Goal: Information Seeking & Learning: Learn about a topic

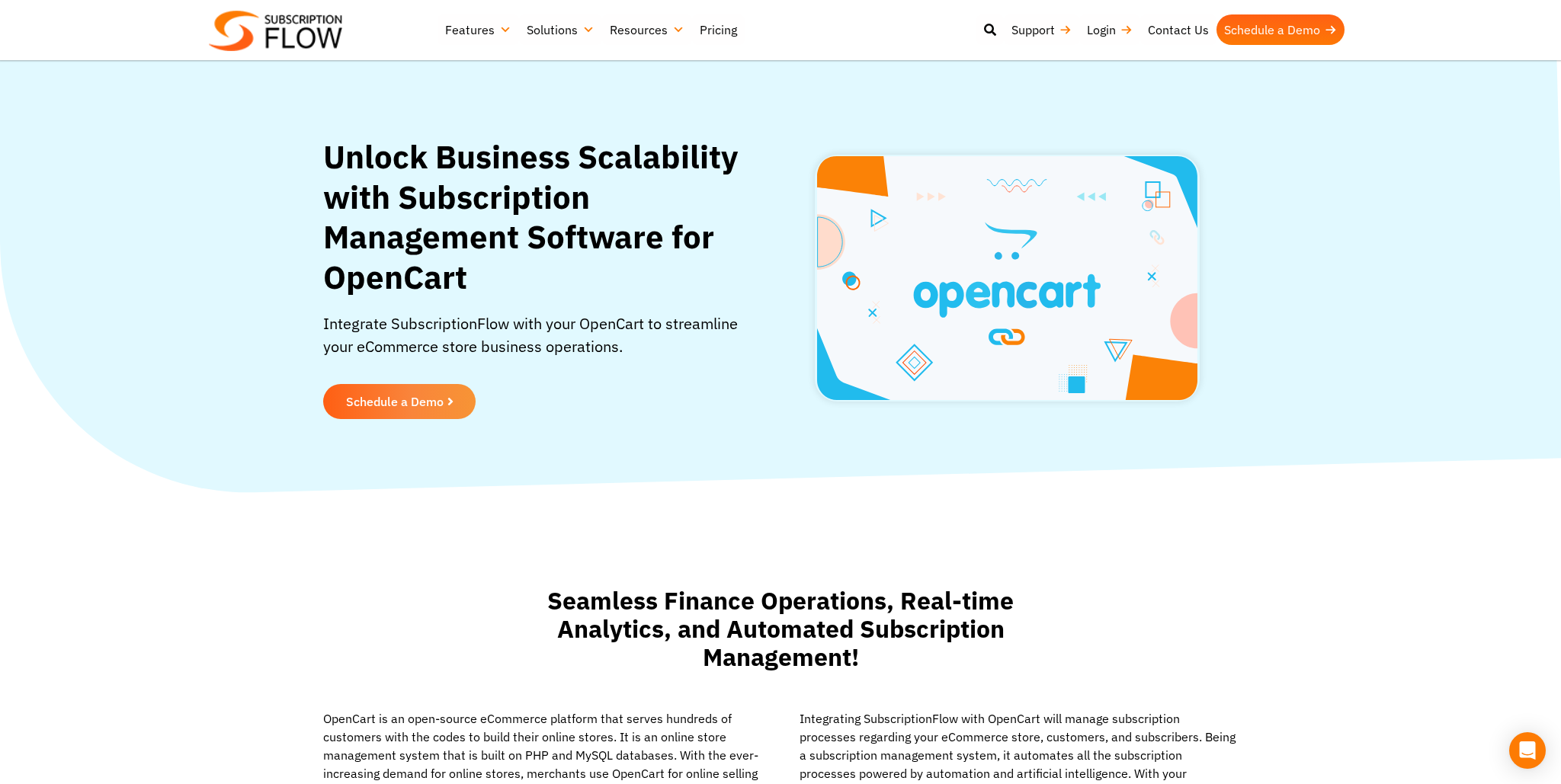
click at [1267, 375] on section "Unlock Business Scalability with Subscription Management Software for OpenCart …" at bounding box center [780, 278] width 1561 height 434
click at [1337, 427] on section "Unlock Business Scalability with Subscription Management Software for OpenCart …" at bounding box center [780, 278] width 1561 height 434
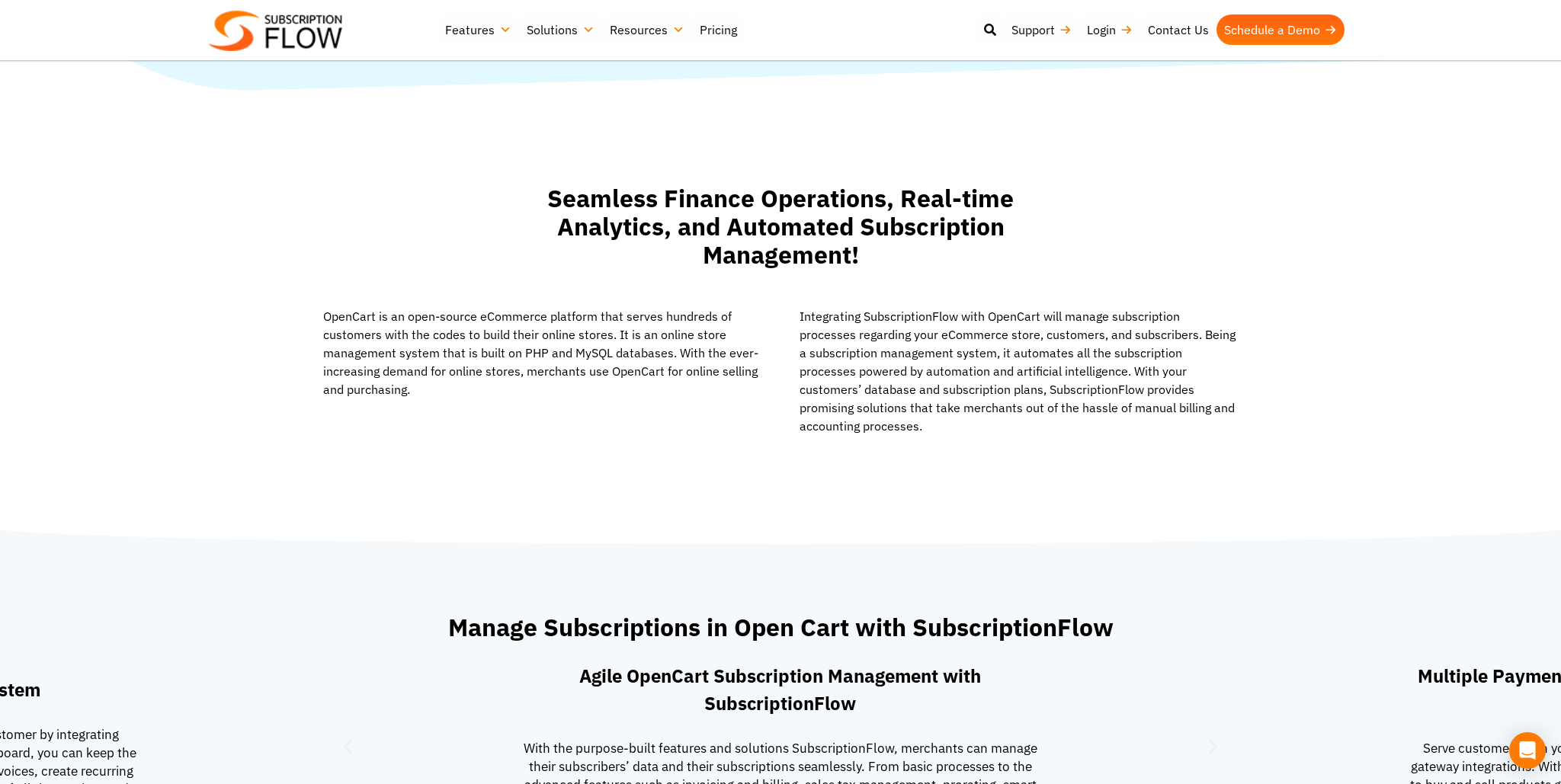
drag, startPoint x: 1270, startPoint y: 412, endPoint x: 1259, endPoint y: 385, distance: 29.2
click at [1271, 410] on section "OpenCart is an open-source eCommerce platform that serves hundreds of customers…" at bounding box center [780, 376] width 1545 height 139
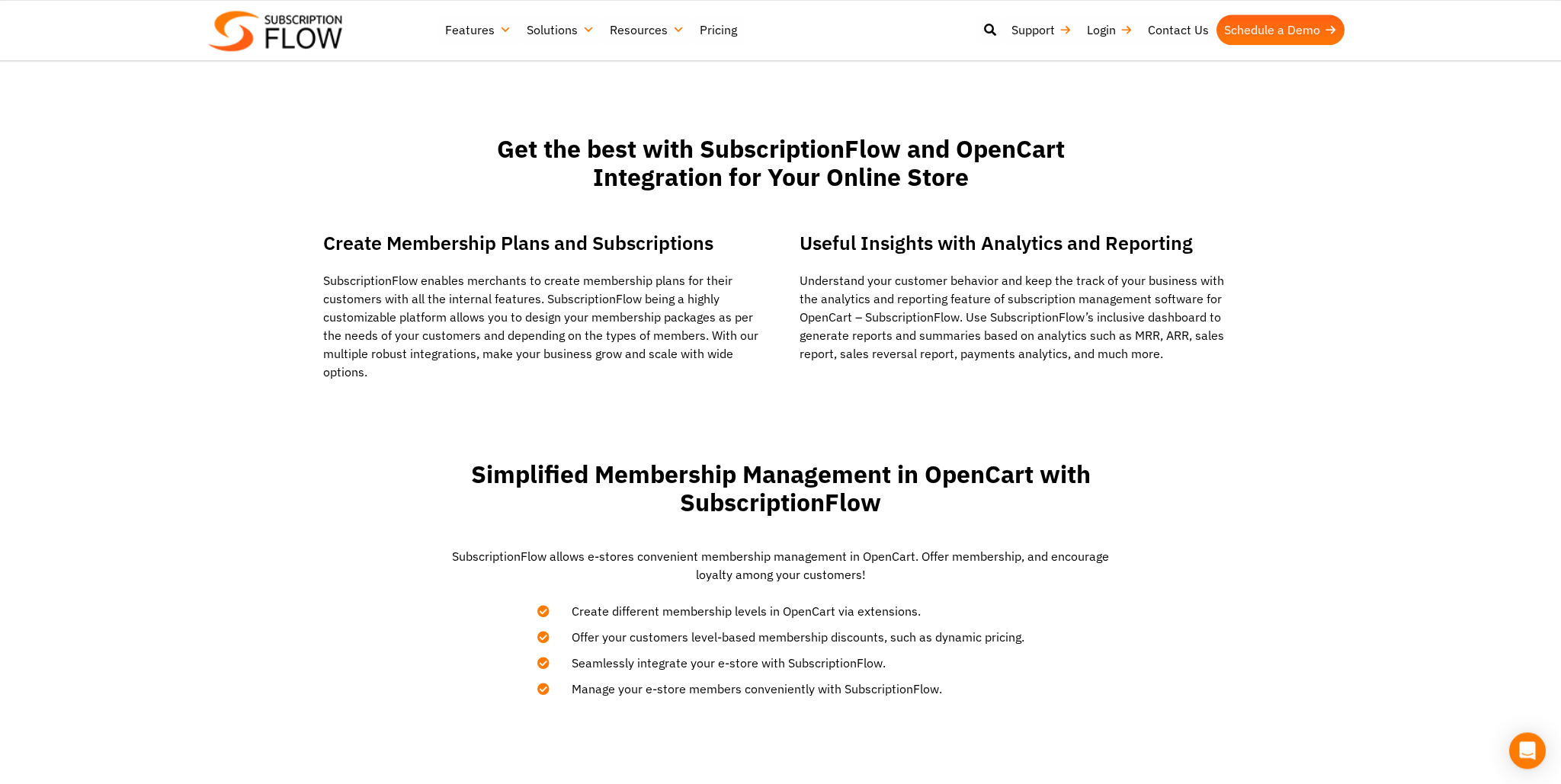
scroll to position [1448, 0]
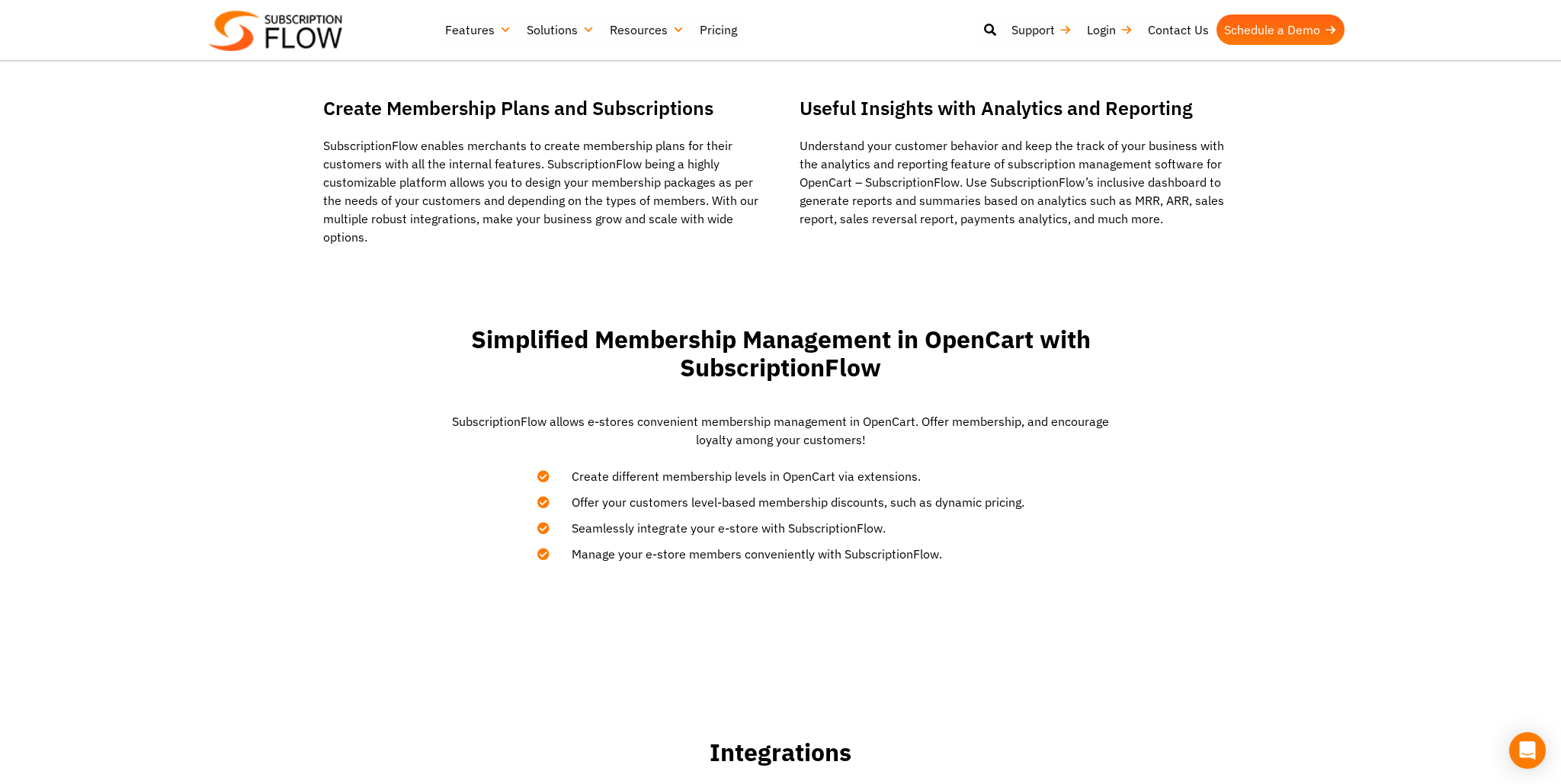
click at [1280, 460] on section "Simplified Membership Management in OpenCart with SubscriptionFlow Subscription…" at bounding box center [780, 444] width 1545 height 253
click at [1280, 459] on section "Simplified Membership Management in OpenCart with SubscriptionFlow Subscription…" at bounding box center [780, 444] width 1545 height 253
click at [1199, 451] on section "Simplified Membership Management in OpenCart with SubscriptionFlow Subscription…" at bounding box center [780, 444] width 1545 height 253
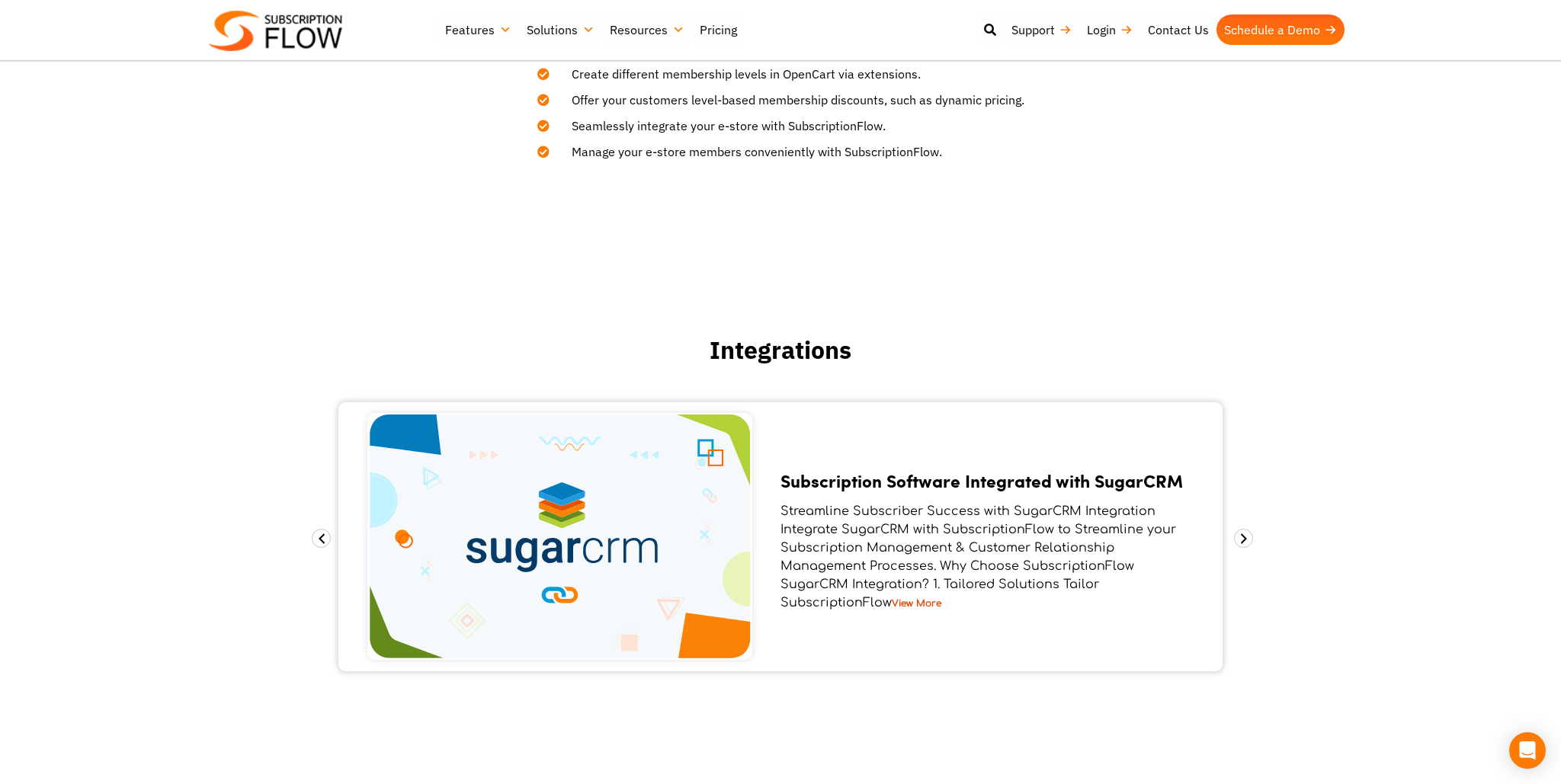
scroll to position [2253, 0]
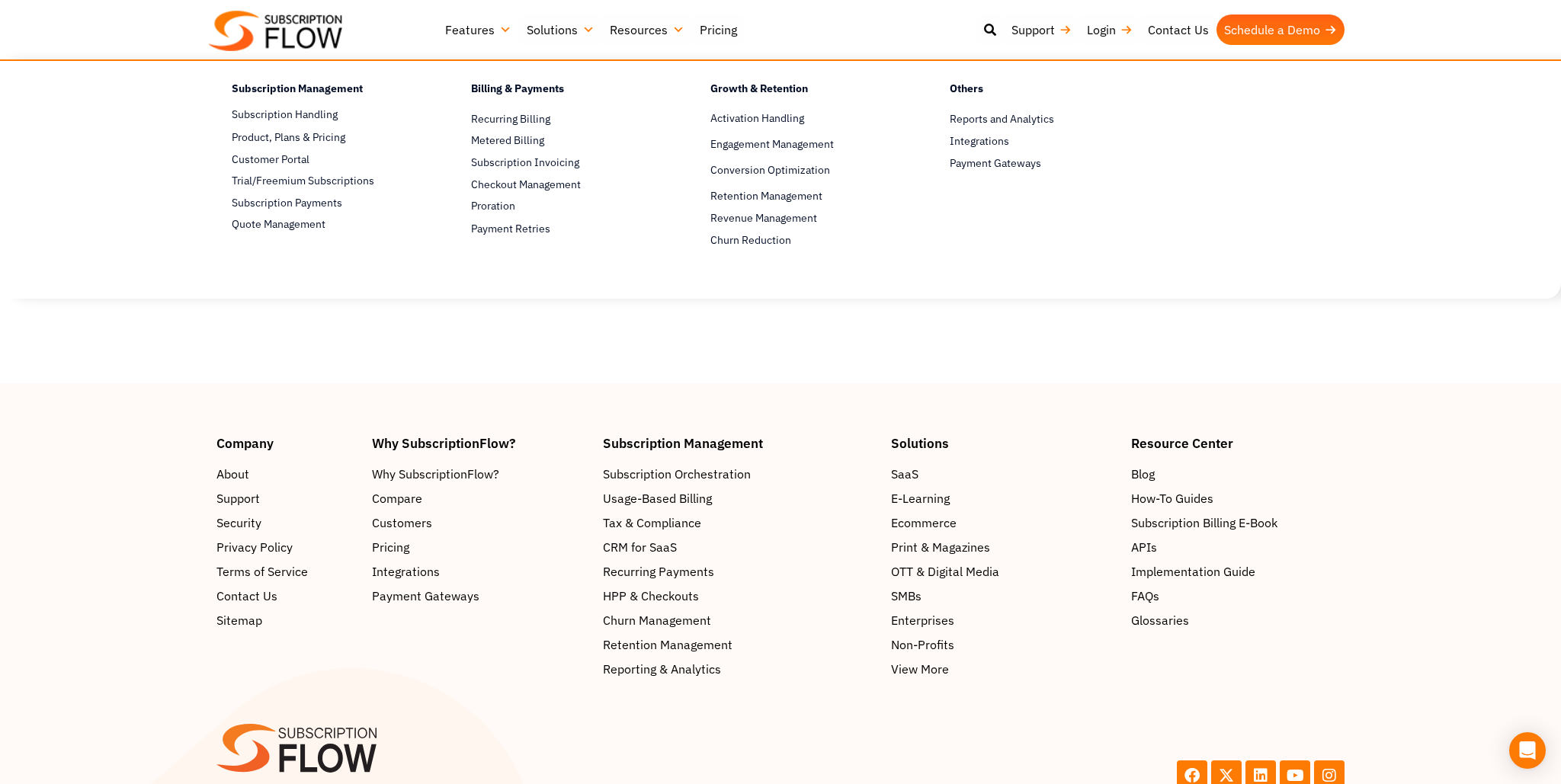
click at [449, 28] on link "Features" at bounding box center [478, 29] width 82 height 30
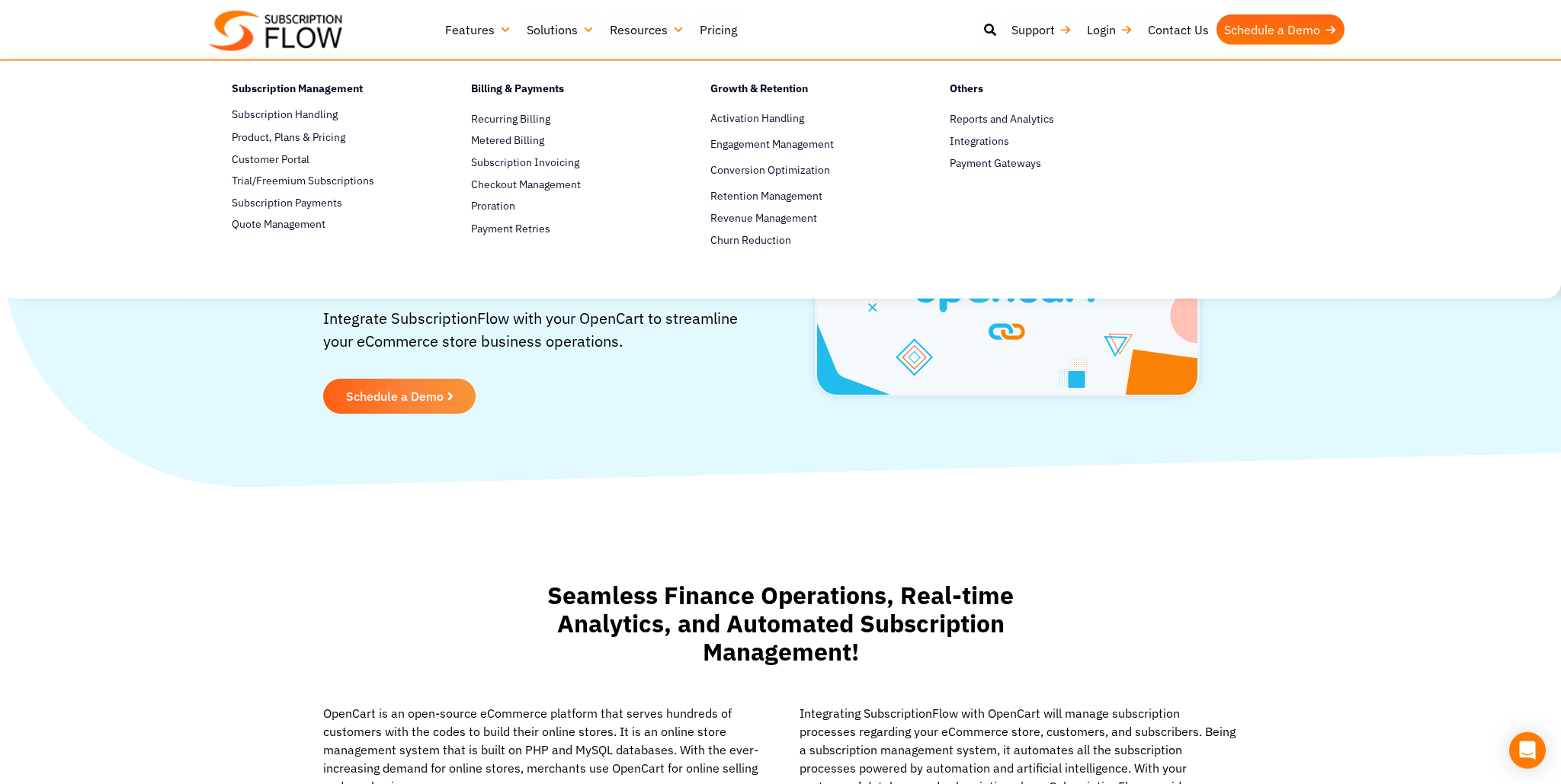
scroll to position [0, 0]
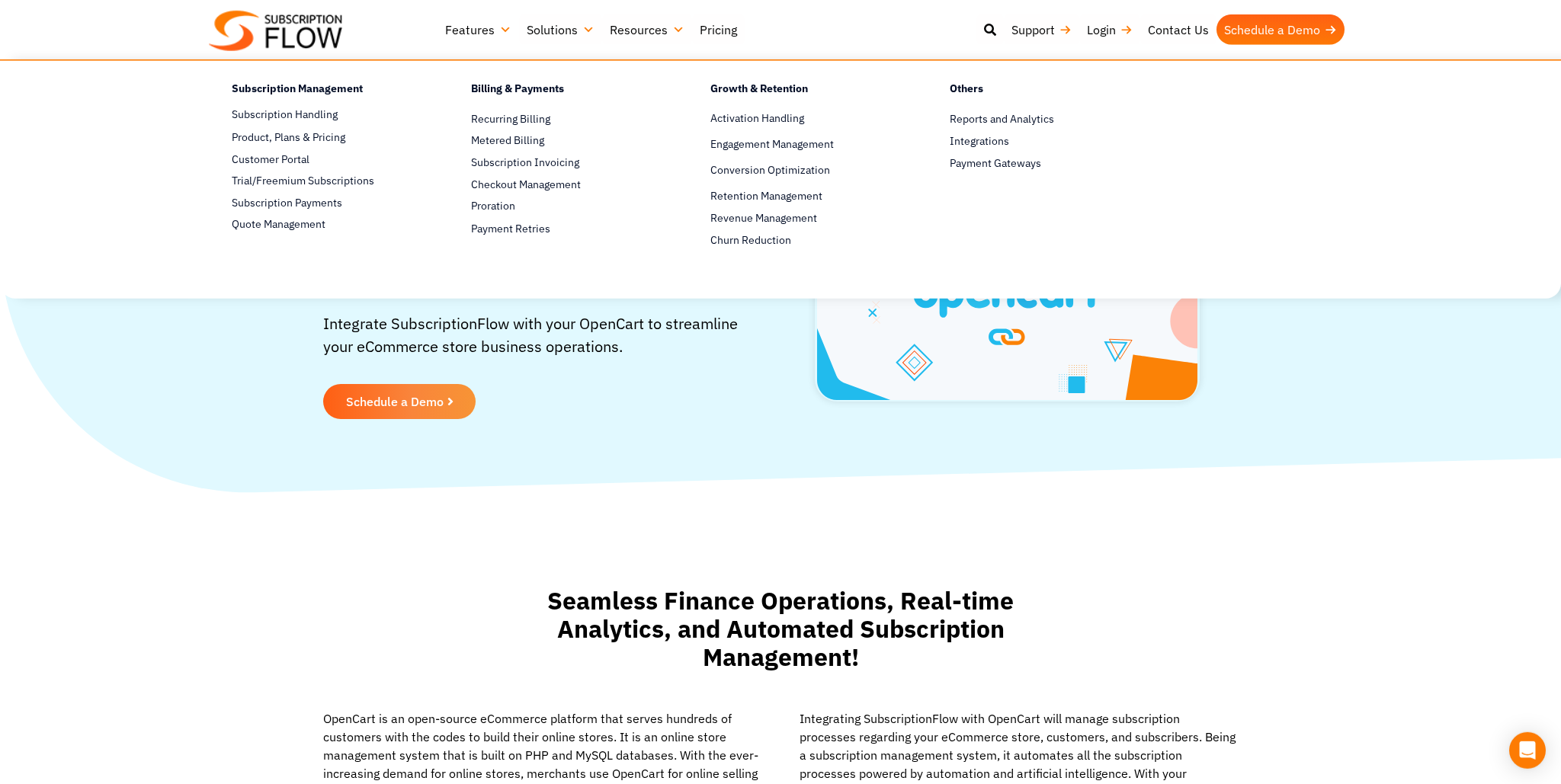
click at [342, 27] on img at bounding box center [275, 30] width 133 height 40
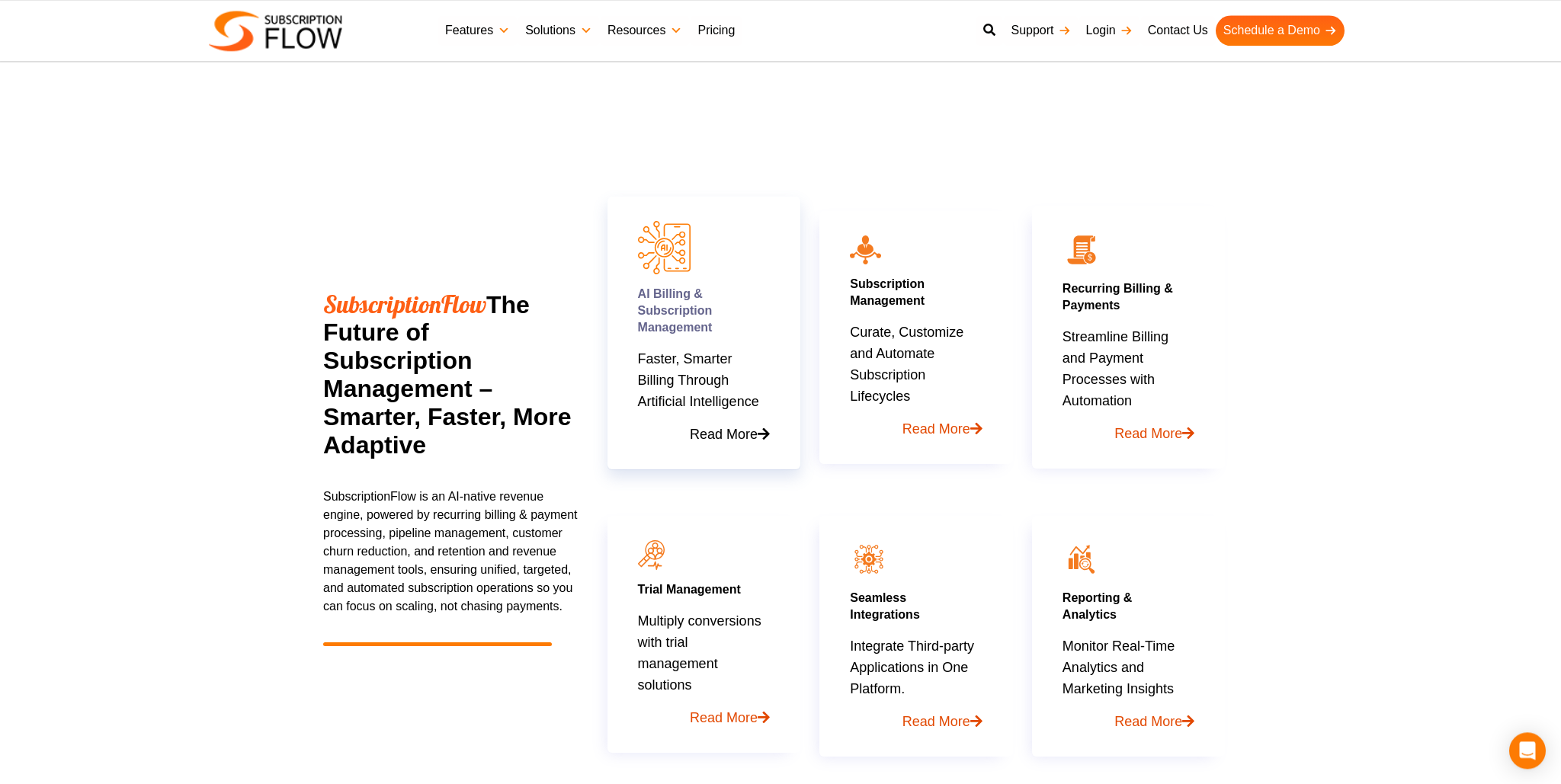
scroll to position [643, 0]
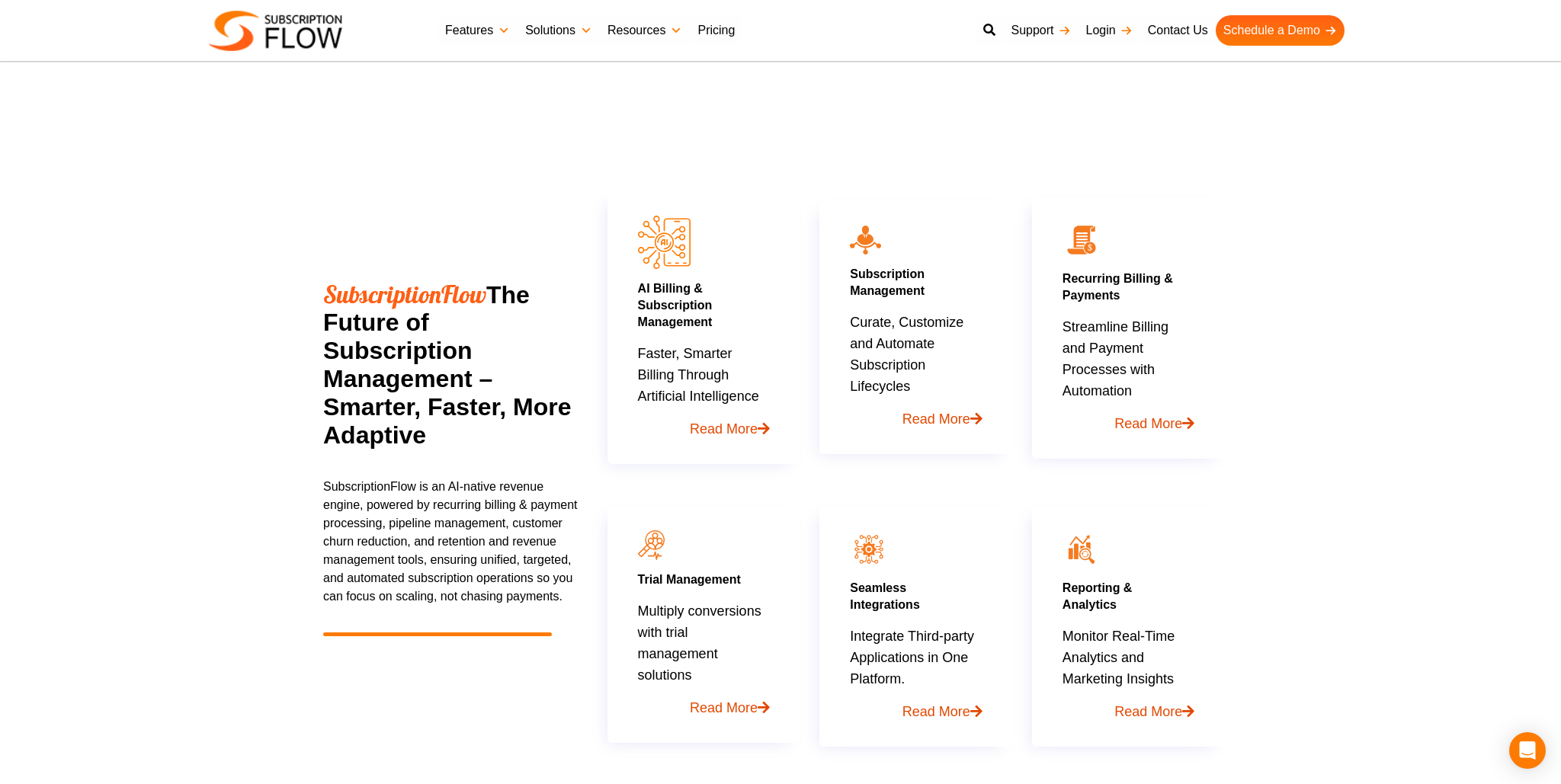
drag, startPoint x: 1301, startPoint y: 418, endPoint x: 1287, endPoint y: 477, distance: 60.6
click at [1301, 417] on section "SubscriptionFlow The Future of Subscription Management – Smarter, Faster, More …" at bounding box center [780, 416] width 1561 height 681
click at [1274, 425] on section "SubscriptionFlow The Future of Subscription Management – Smarter, Faster, More …" at bounding box center [780, 416] width 1561 height 681
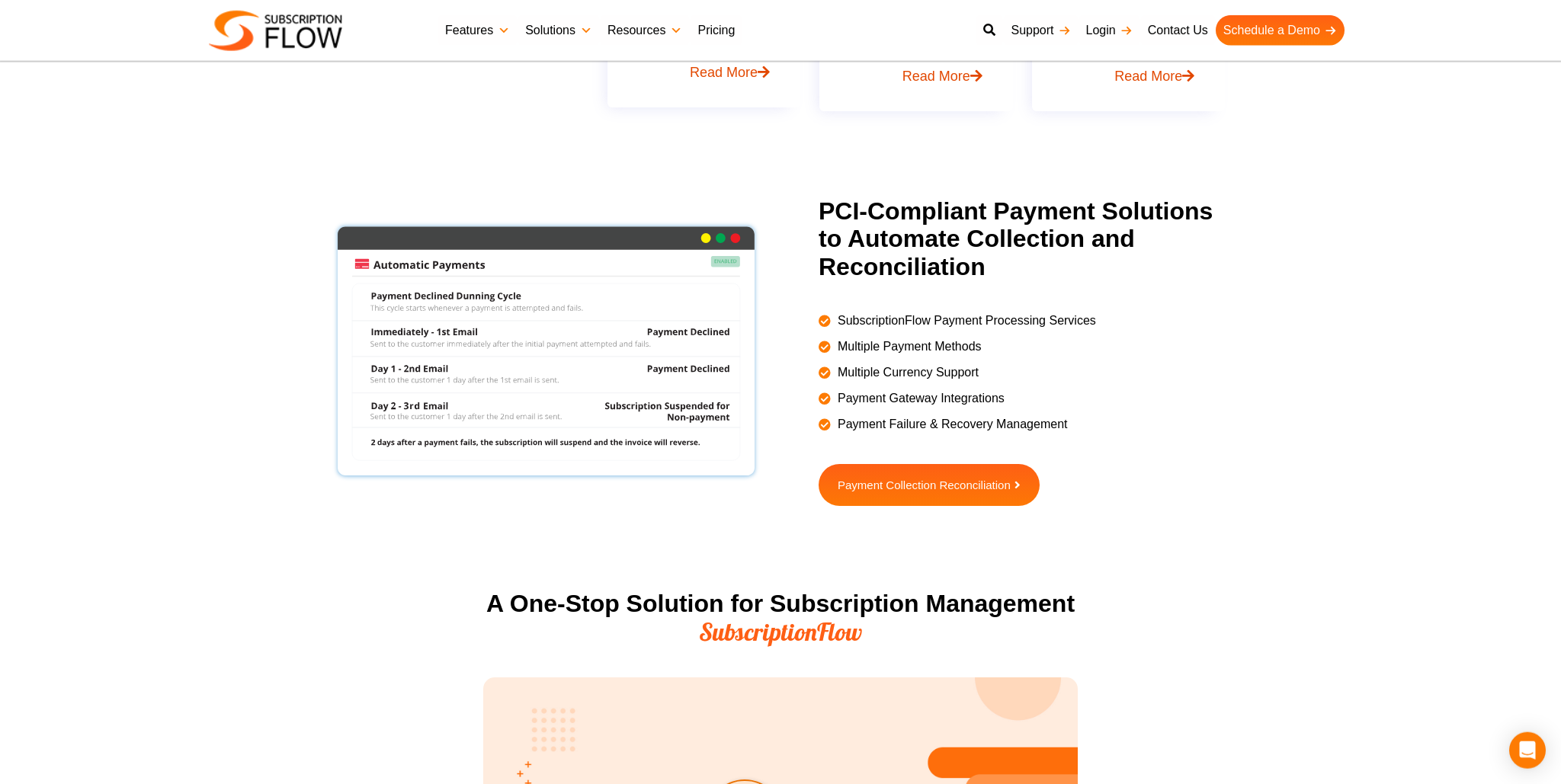
scroll to position [1287, 0]
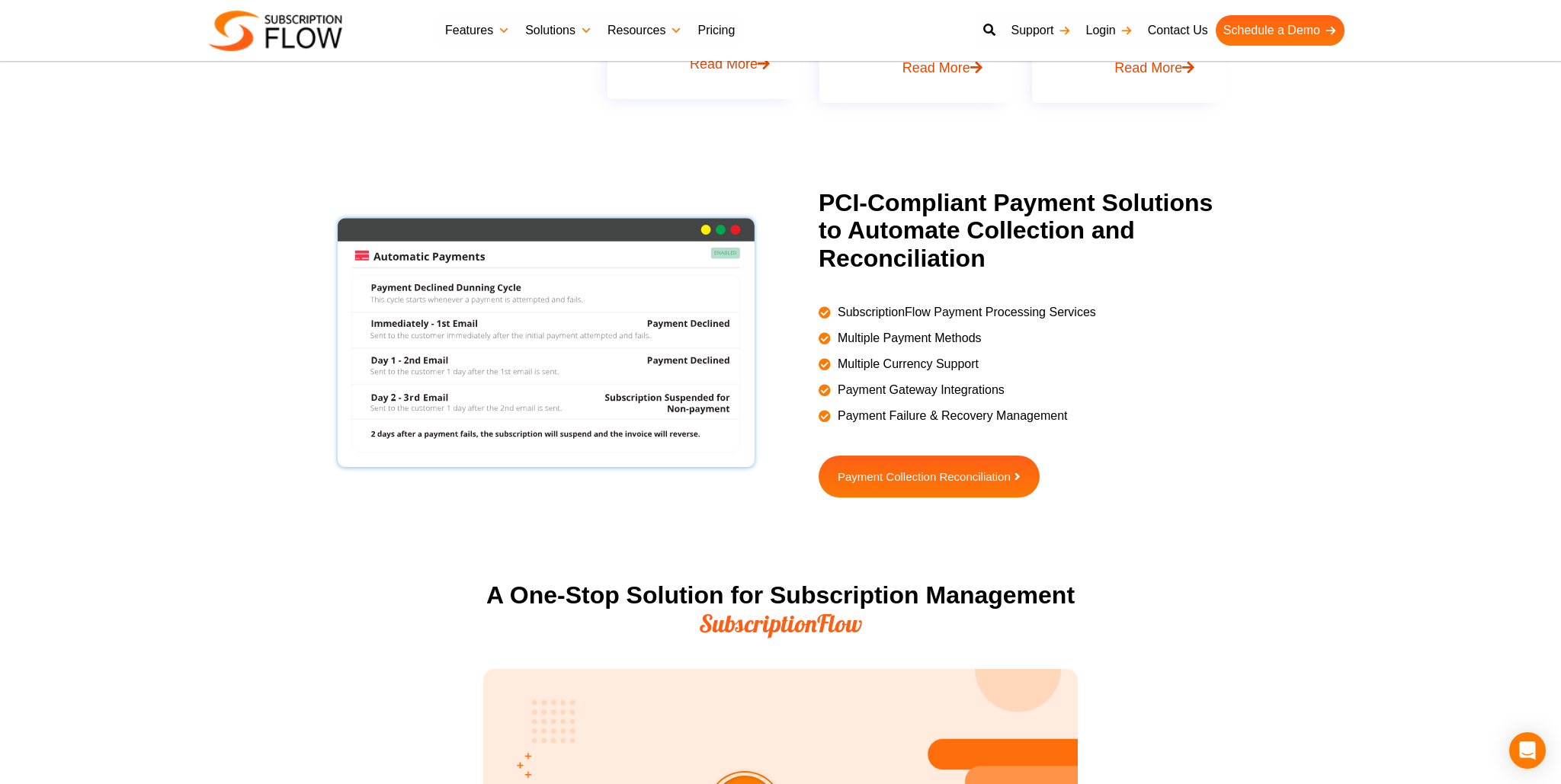
drag, startPoint x: 1315, startPoint y: 438, endPoint x: 1275, endPoint y: 487, distance: 63.3
click at [1314, 438] on section "PCI-Compliant Payment Solutions to Automate Collection and Reconciliation Subsc…" at bounding box center [780, 381] width 1561 height 385
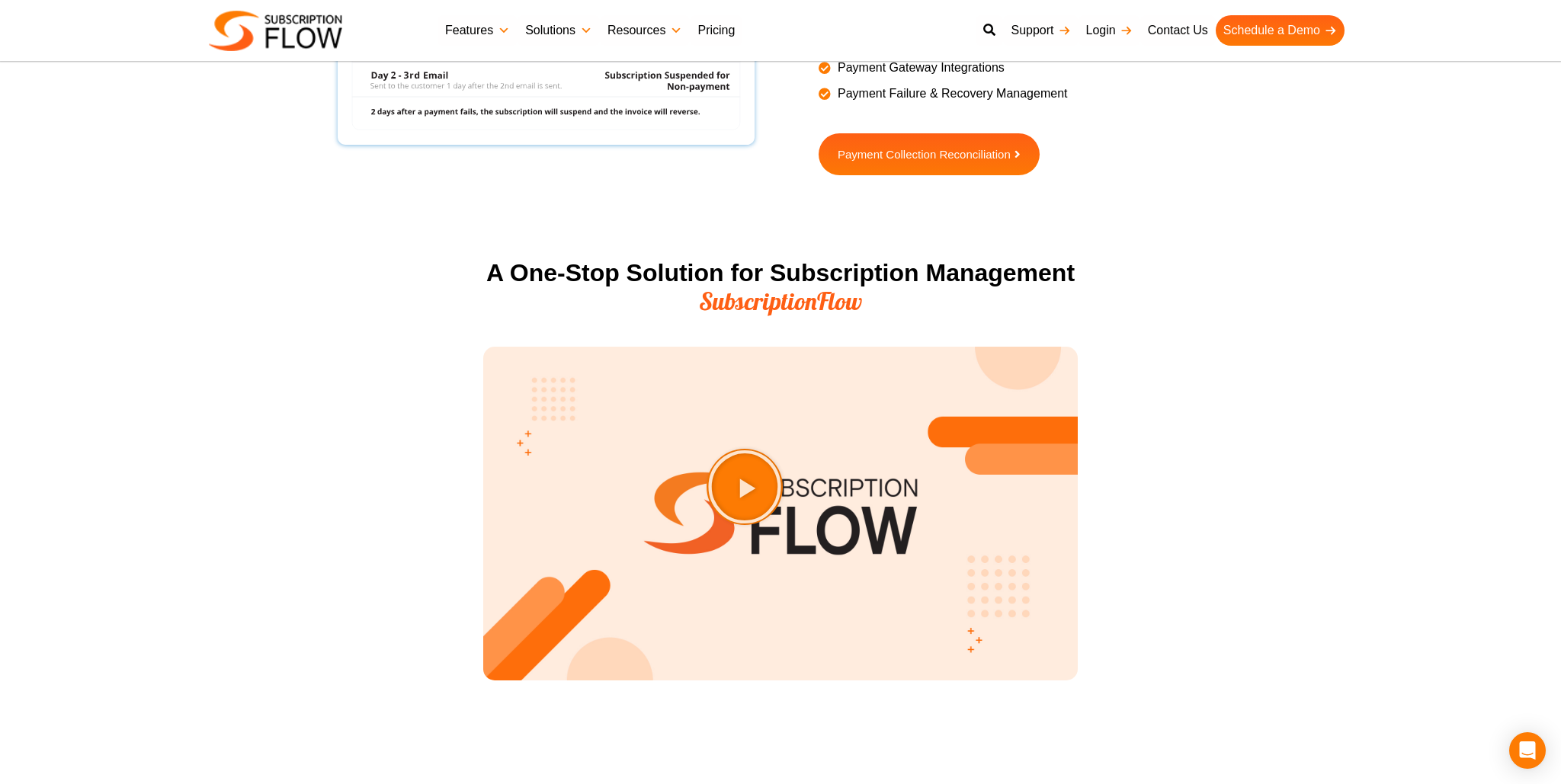
scroll to position [2012, 0]
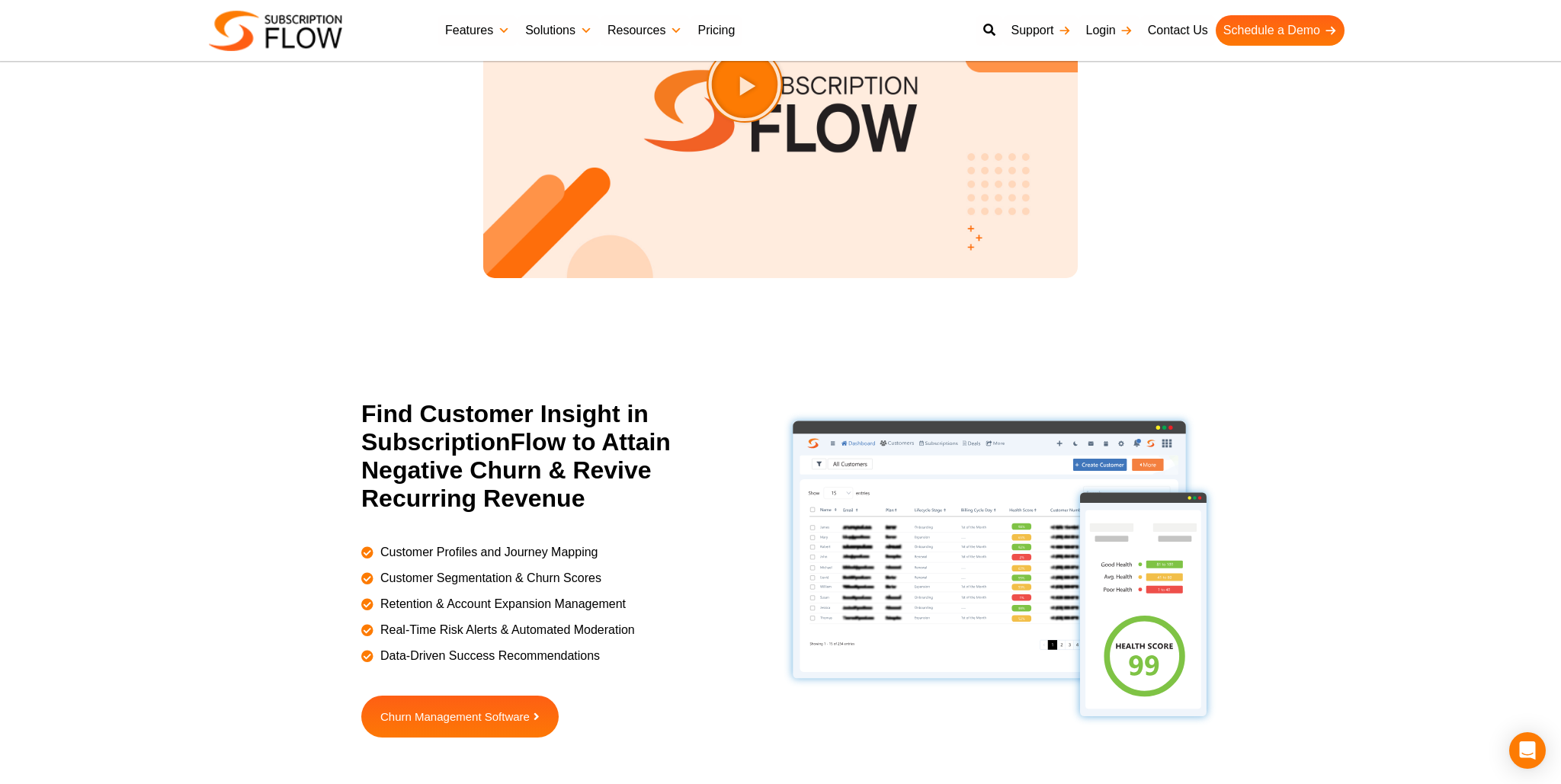
click at [1203, 335] on div "Next-Gen AI Billing Platform to Power Growth Reimagine billing and subscription…" at bounding box center [780, 606] width 1561 height 5236
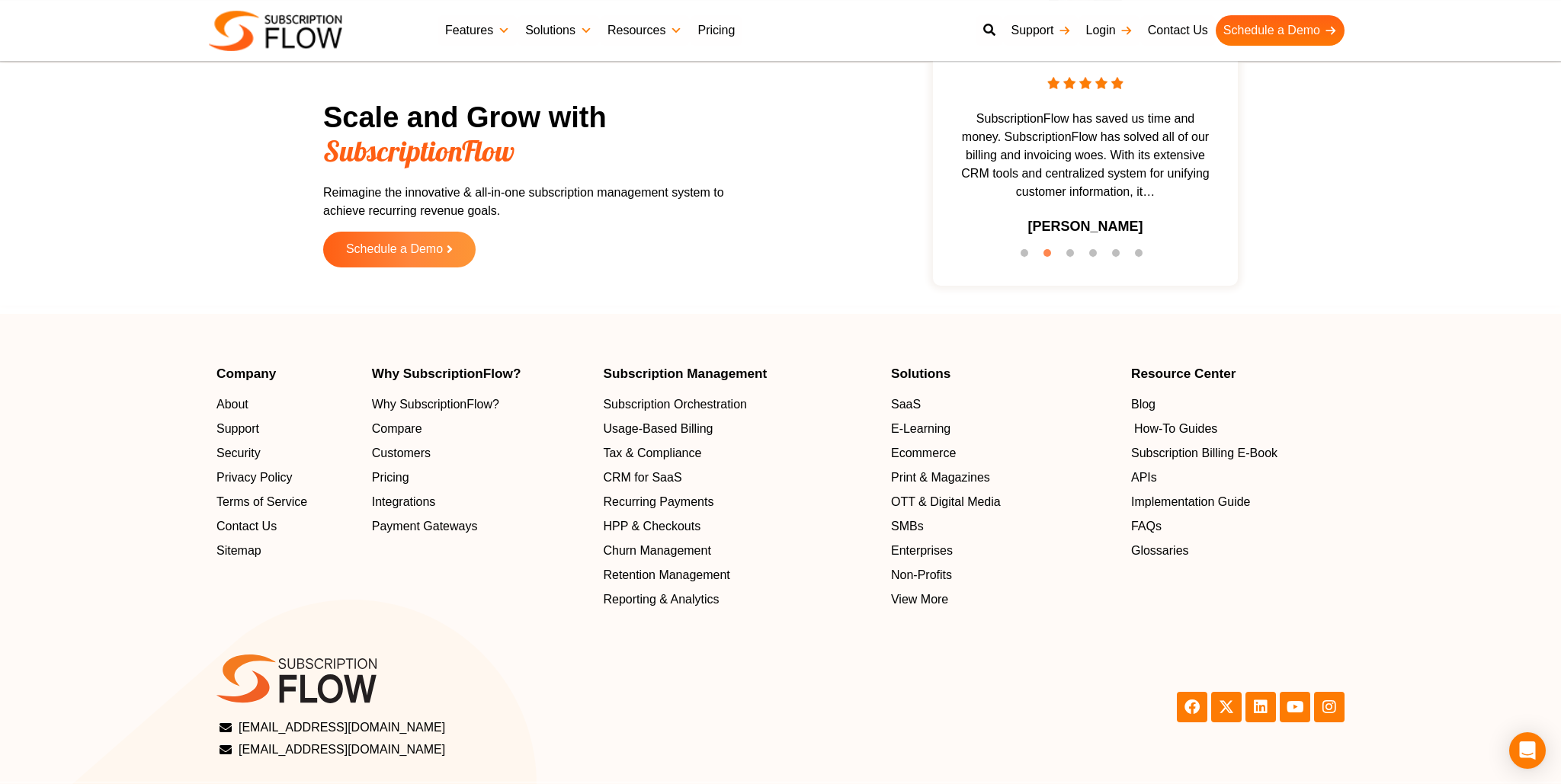
scroll to position [4761, 0]
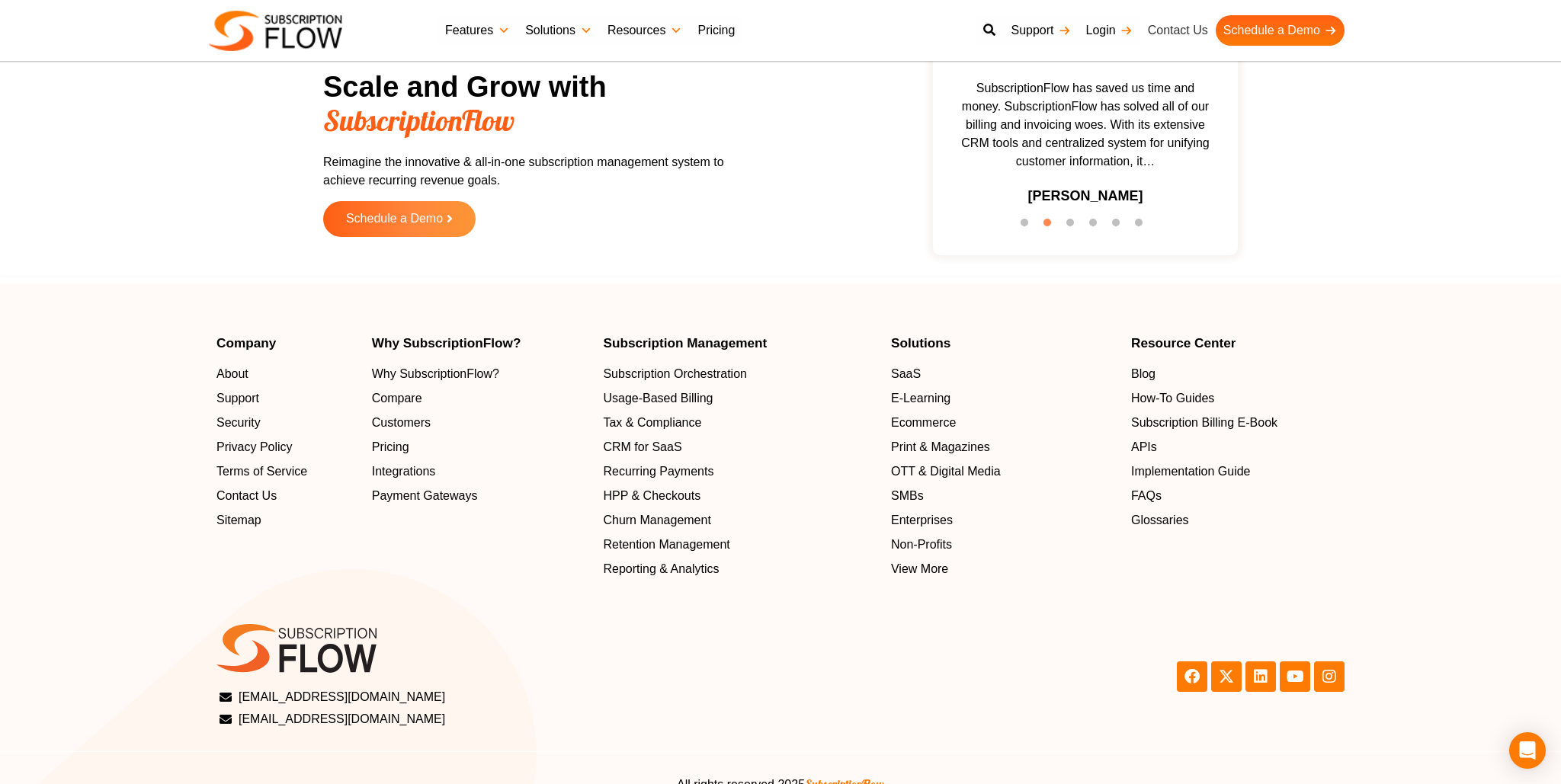
drag, startPoint x: 1263, startPoint y: 294, endPoint x: 1181, endPoint y: 16, distance: 289.8
click at [1306, 129] on section "Scale and Grow with SubscriptionFlow Reimagine the innovative & all-in-one subs…" at bounding box center [780, 154] width 1545 height 227
click at [1349, 350] on div "Resource Center Blog How-To Guides Subscription Billing E-Book APIs Implementat…" at bounding box center [1237, 457] width 229 height 241
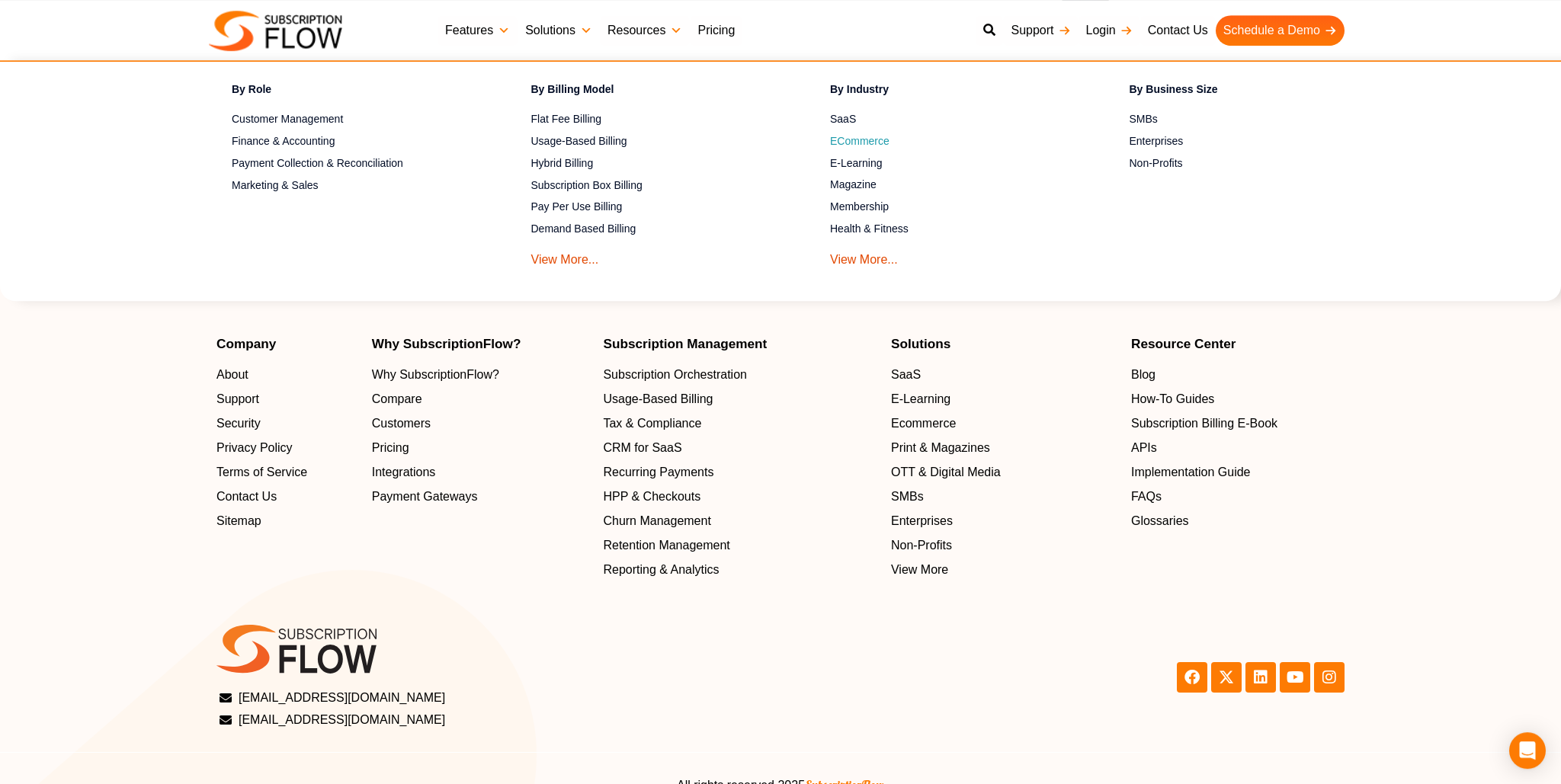
click at [855, 140] on span "ECommerce" at bounding box center [859, 141] width 60 height 16
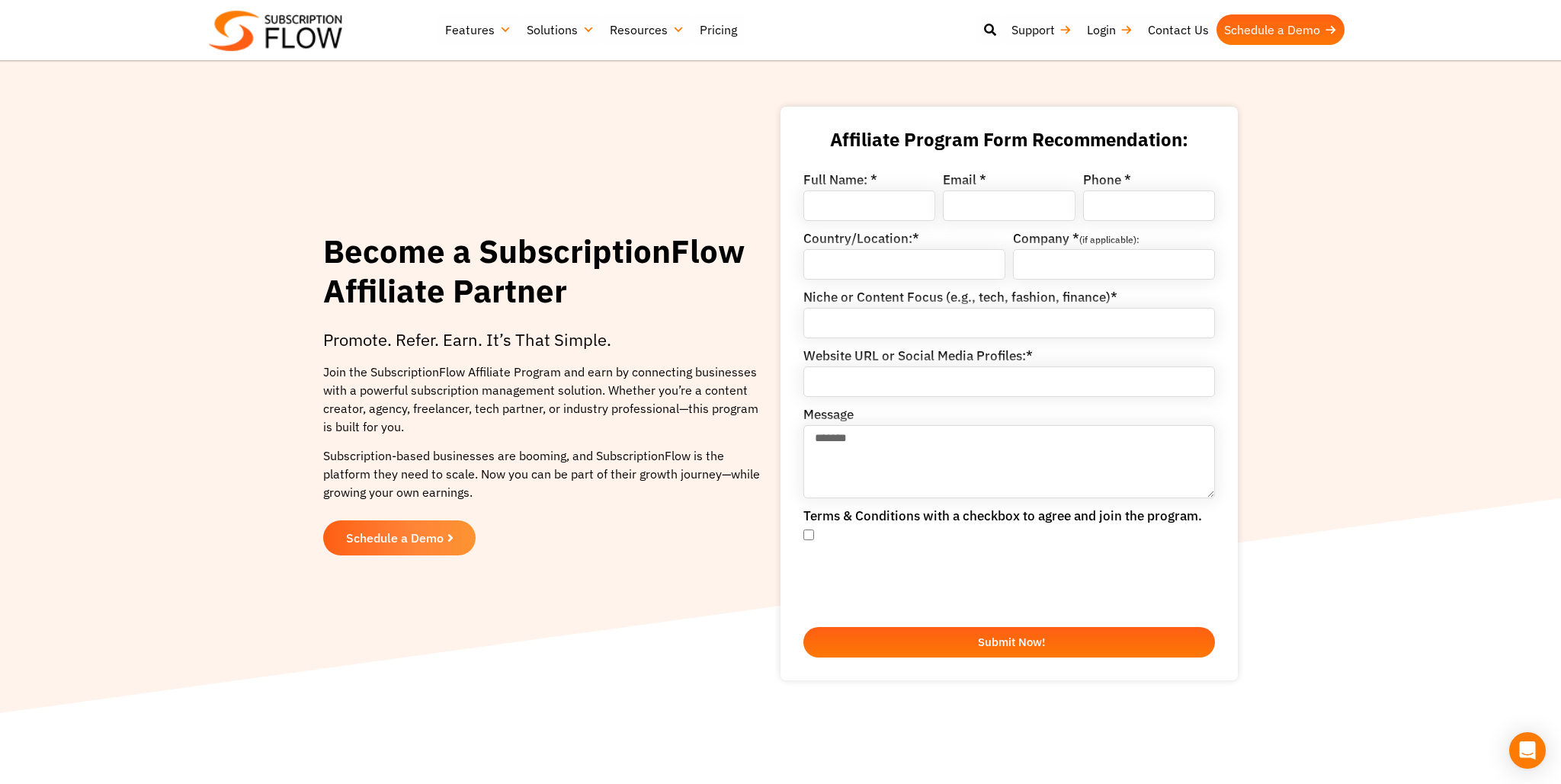
click at [659, 316] on div "Become a SubscriptionFlow Affiliate Partner" at bounding box center [542, 279] width 438 height 95
click at [1259, 390] on section "Become a SubscriptionFlow Affiliate Partner Promote. Refer. Earn. It’s That Sim…" at bounding box center [780, 393] width 1545 height 574
click at [1276, 409] on section "Become a SubscriptionFlow Affiliate Partner Promote. Refer. Earn. It’s That Sim…" at bounding box center [780, 393] width 1545 height 574
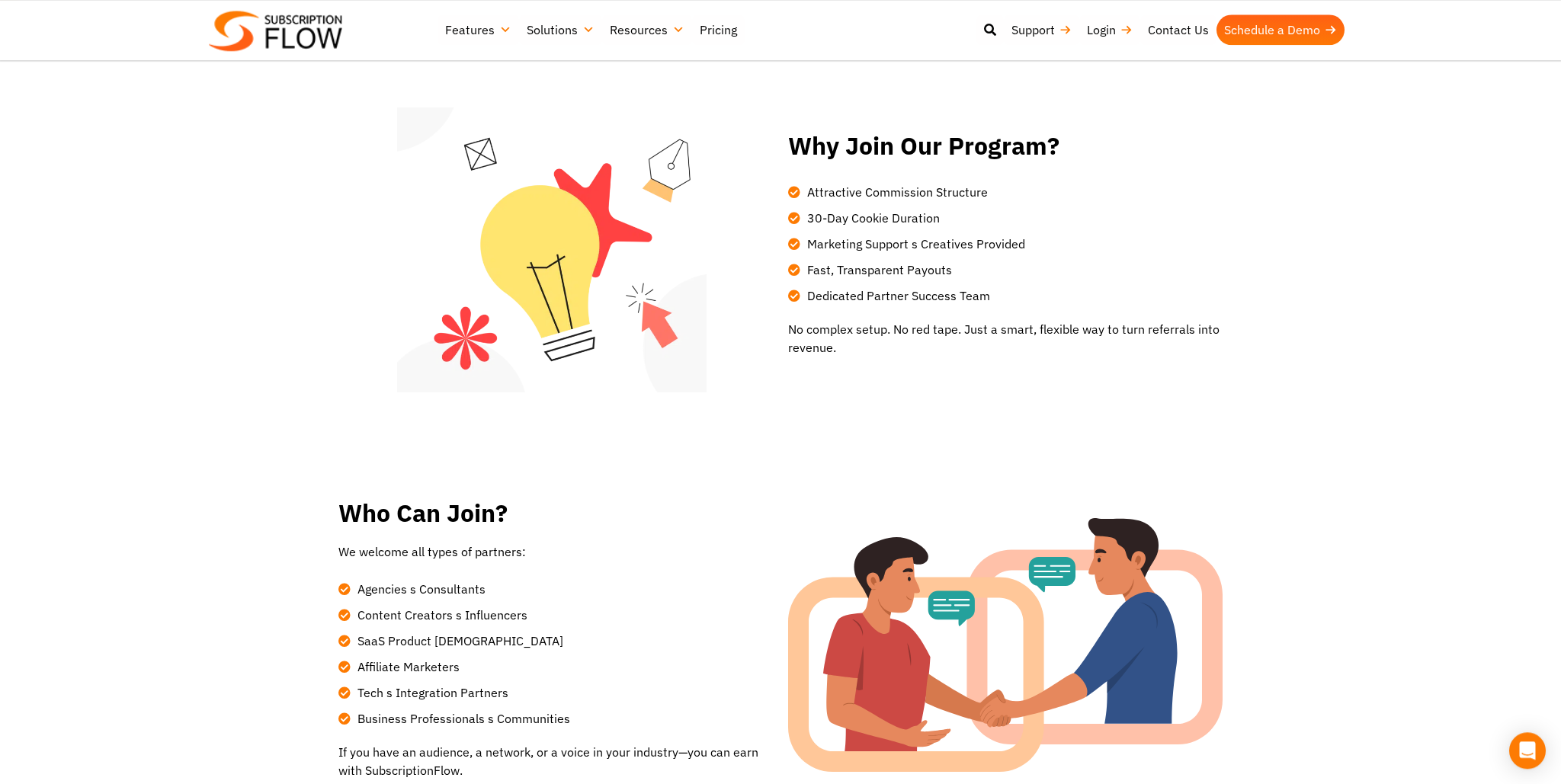
scroll to position [724, 0]
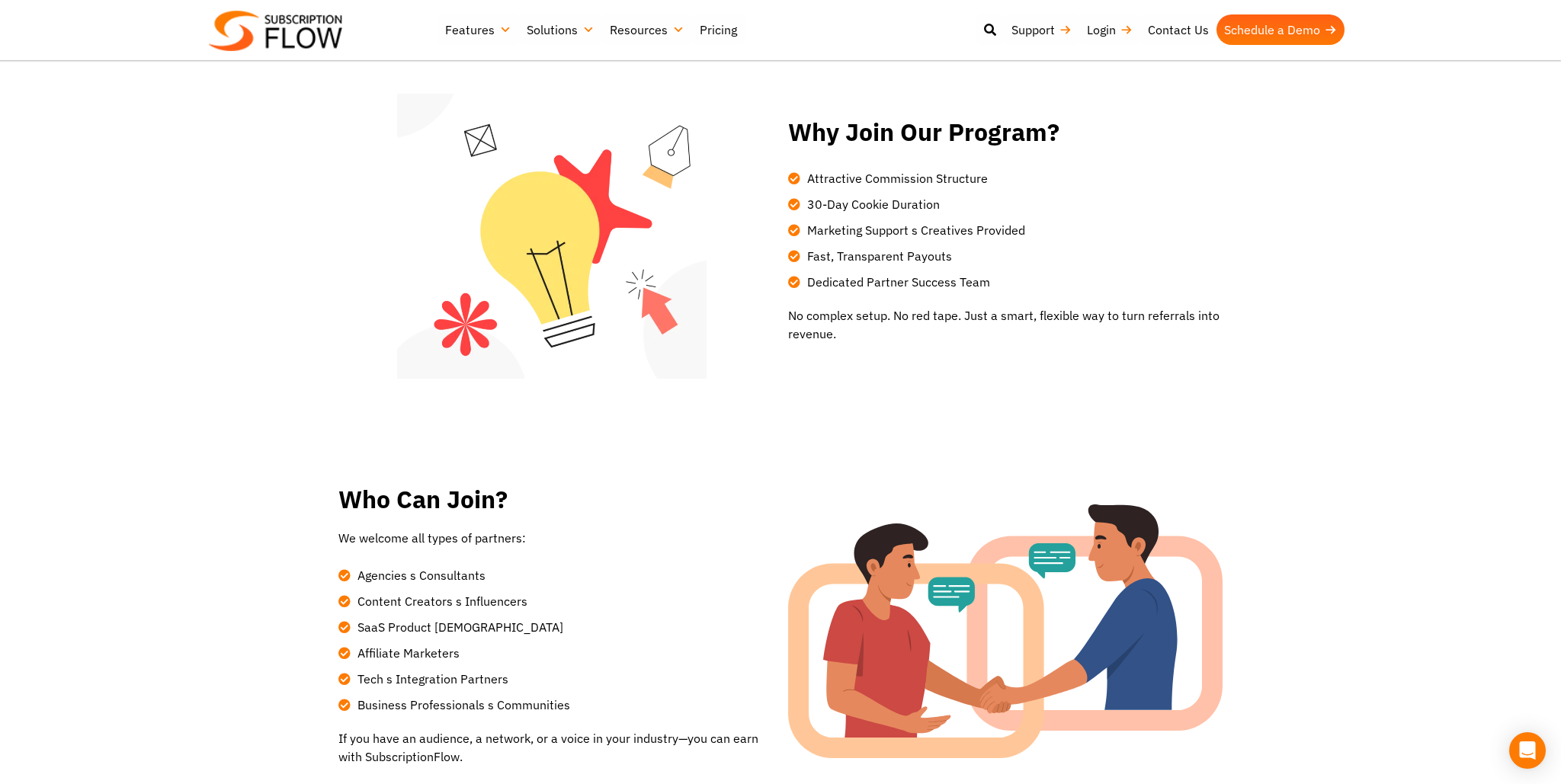
click at [1298, 409] on section "Why Join Our Program? Attractive Commission Structure 30-Day Cookie Duration Ma…" at bounding box center [780, 236] width 1561 height 469
click at [1309, 404] on section "Why Join Our Program? Attractive Commission Structure 30-Day Cookie Duration Ma…" at bounding box center [780, 236] width 1561 height 469
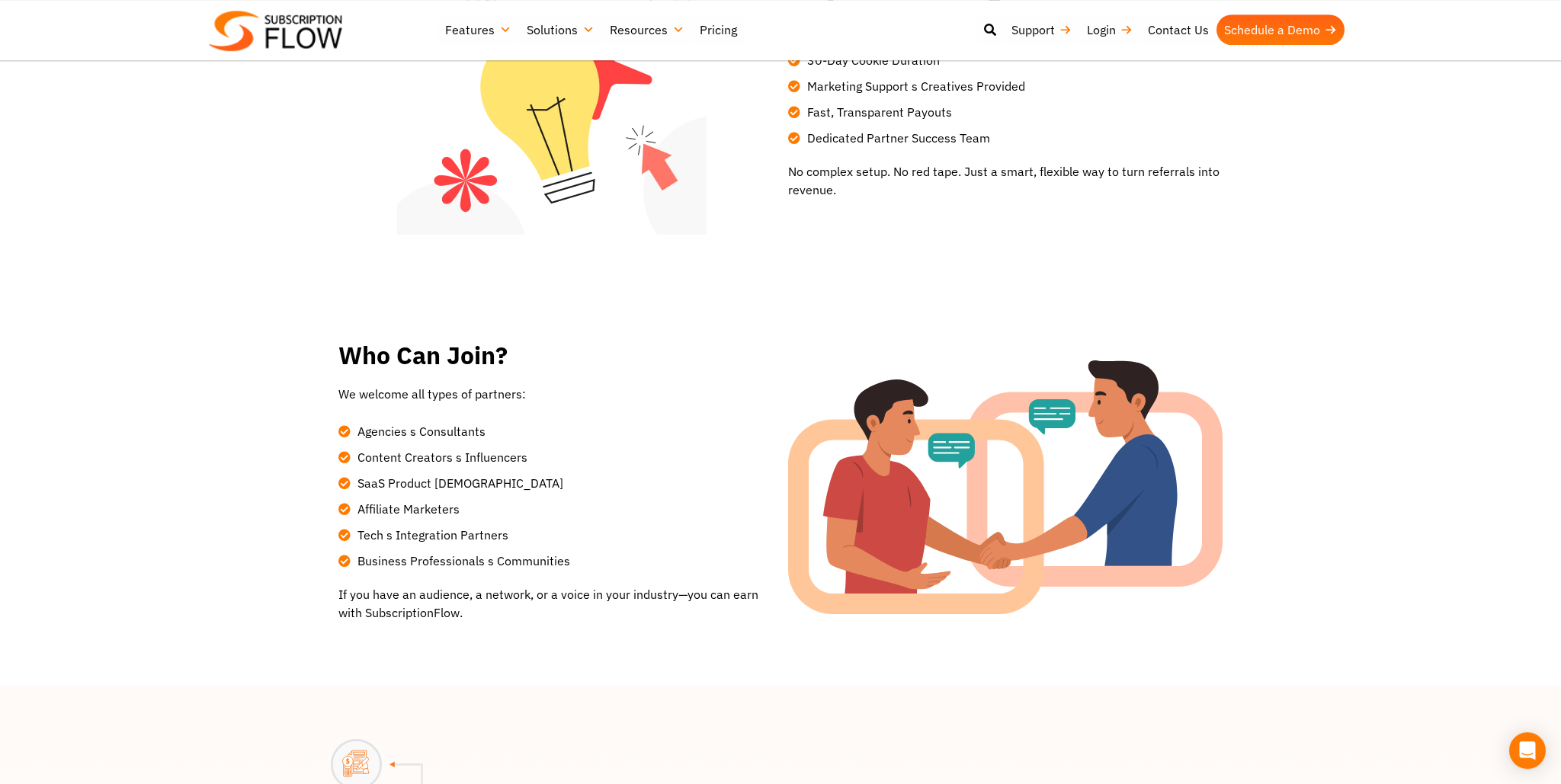
scroll to position [885, 0]
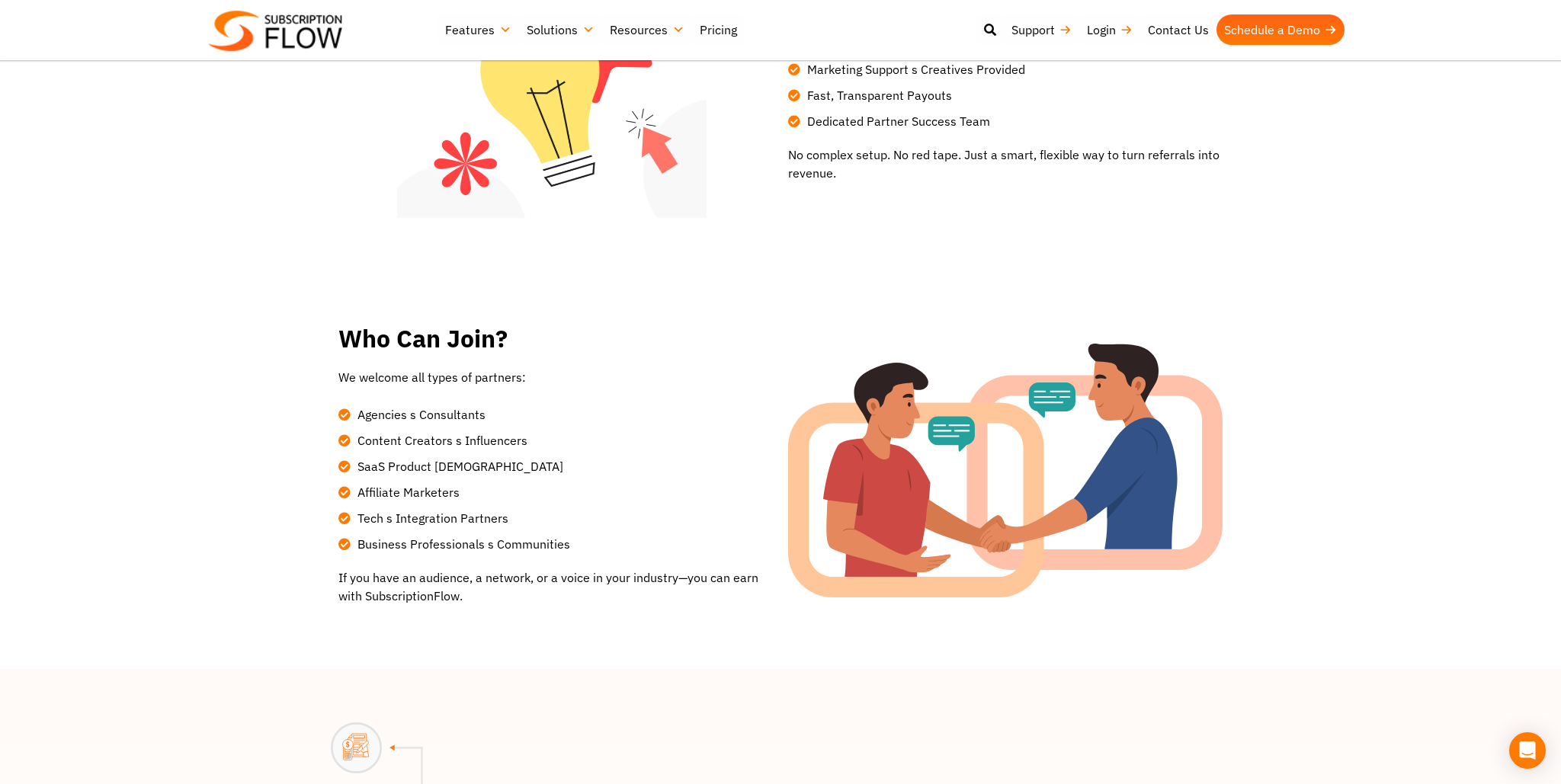
click at [1268, 374] on section "Who Can Join? We welcome all types of partners: Agencies s Consultants Content …" at bounding box center [780, 489] width 1561 height 359
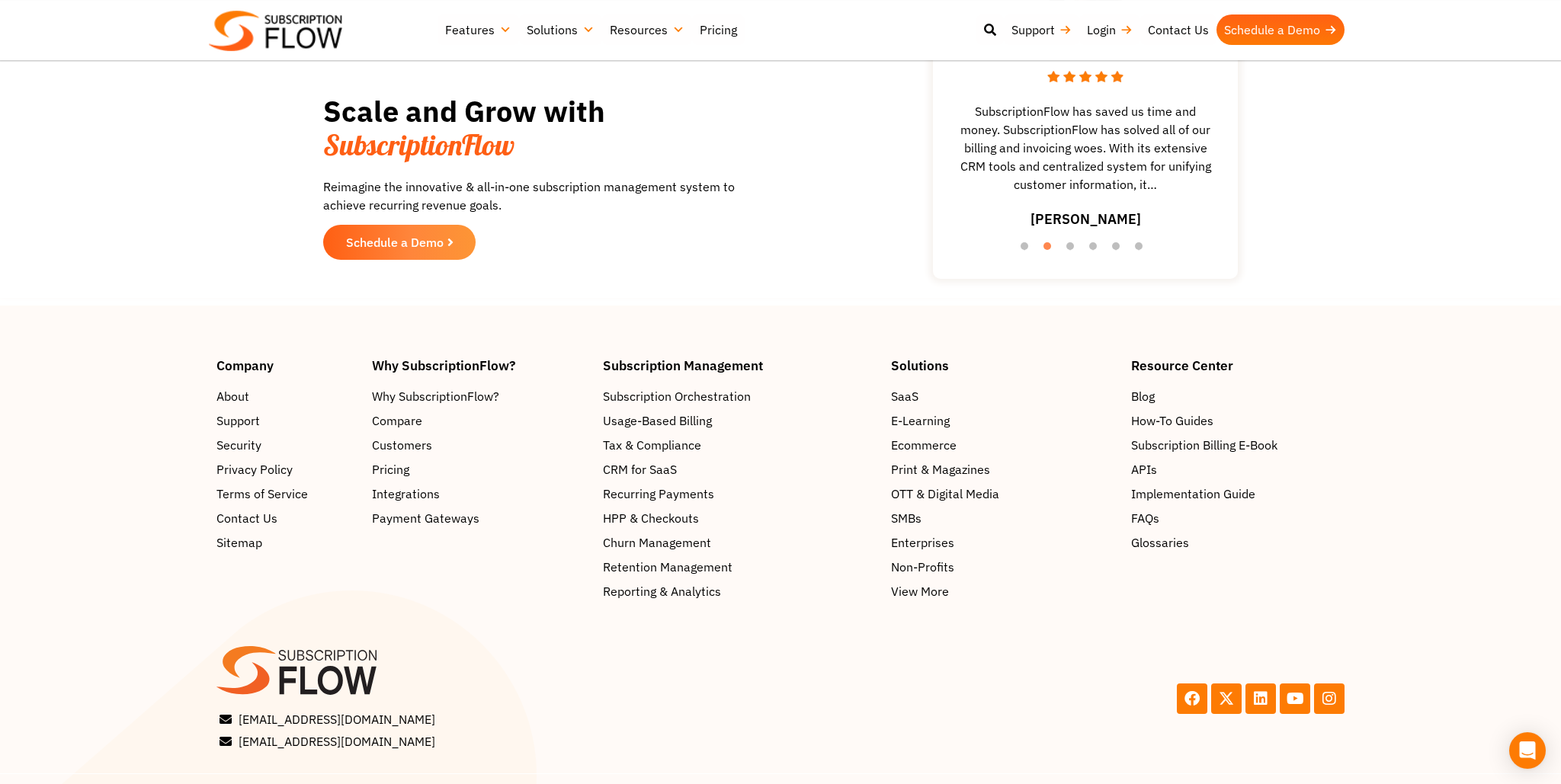
scroll to position [2429, 0]
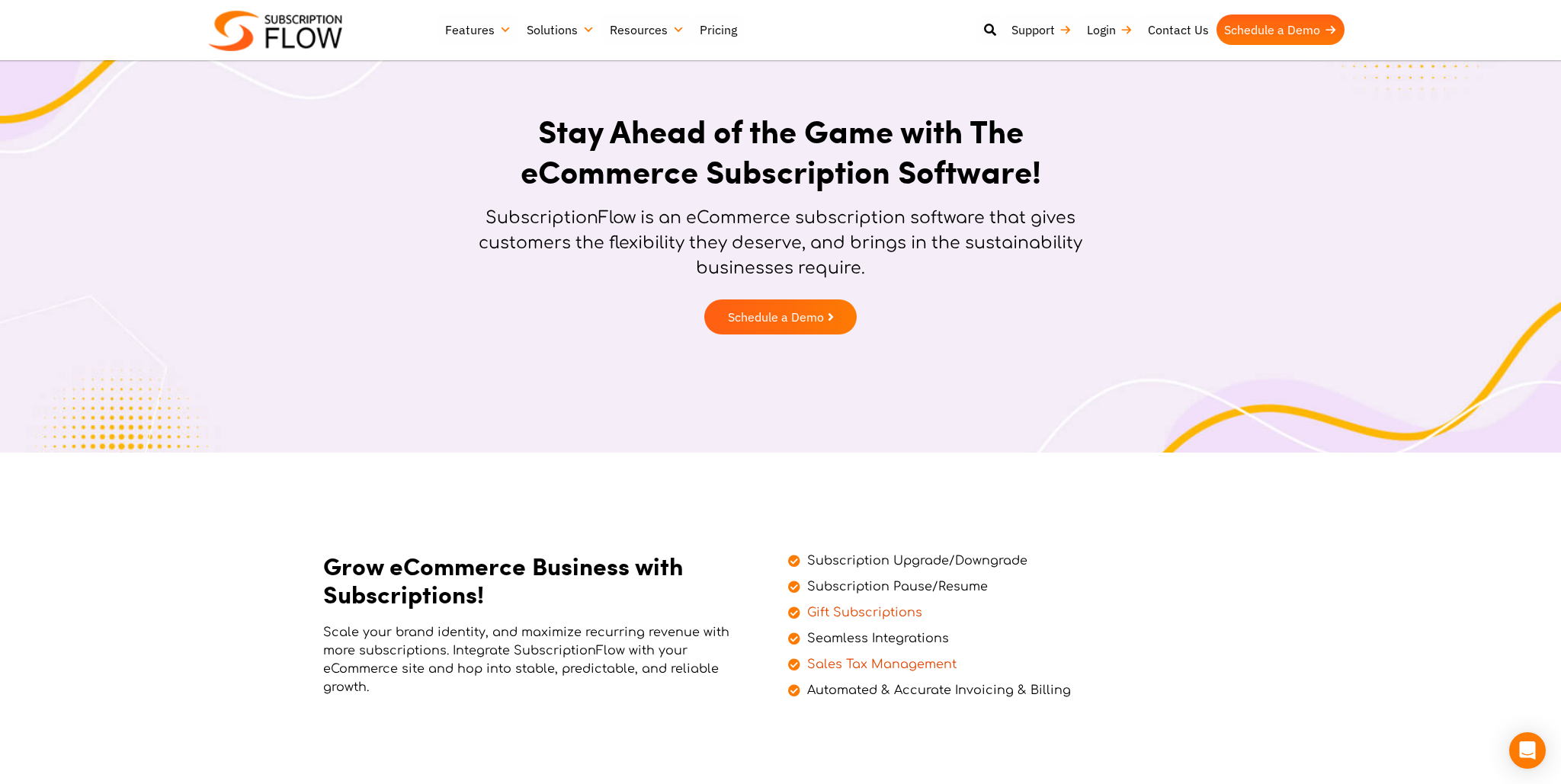
click at [1130, 334] on section "Stay Ahead of the Game with The eCommerce Subscription Software! SubscriptionFl…" at bounding box center [780, 226] width 1545 height 247
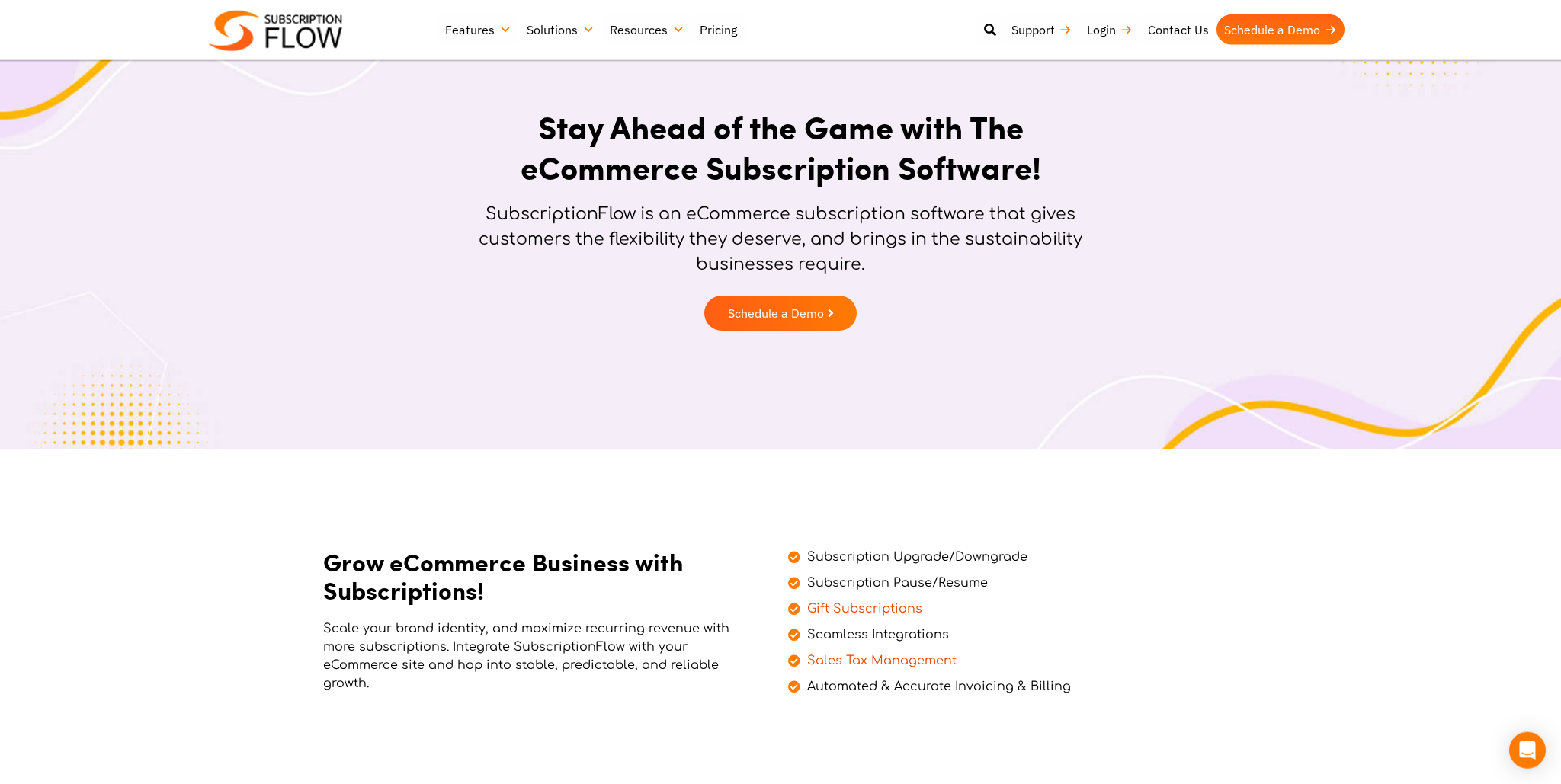
scroll to position [240, 0]
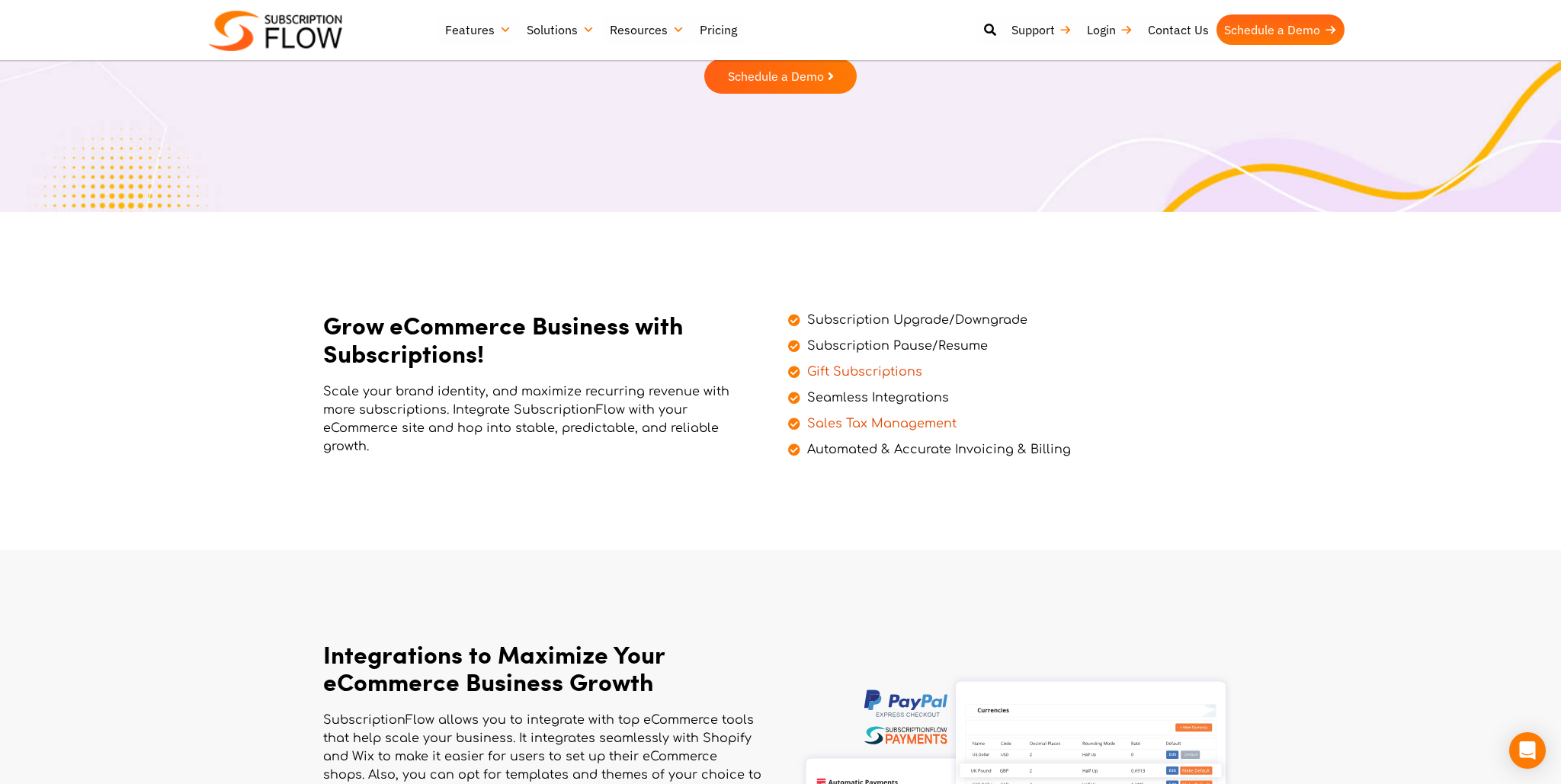
click at [1209, 412] on li "Sales Tax Management" at bounding box center [1009, 420] width 442 height 26
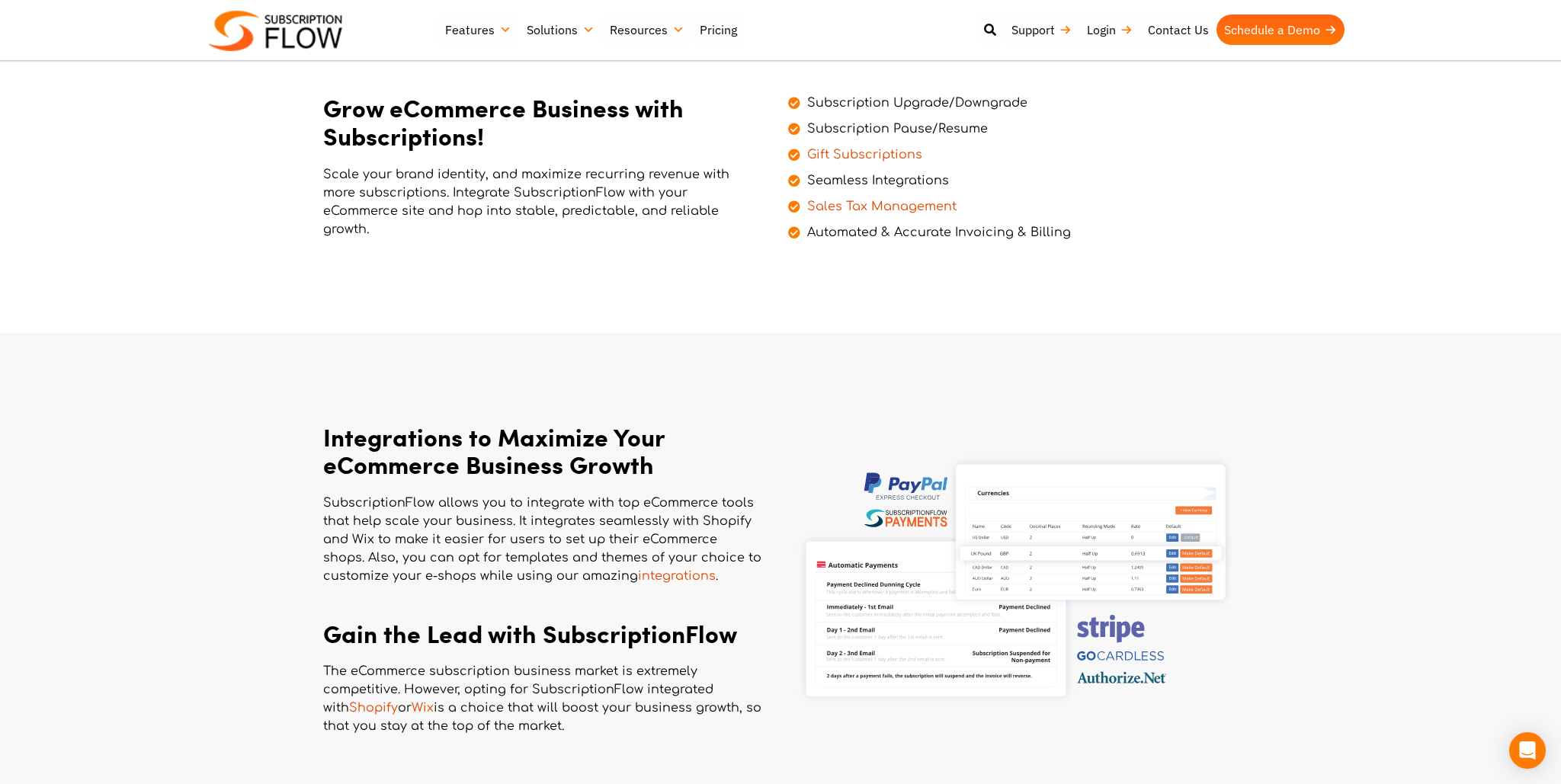
scroll to position [643, 0]
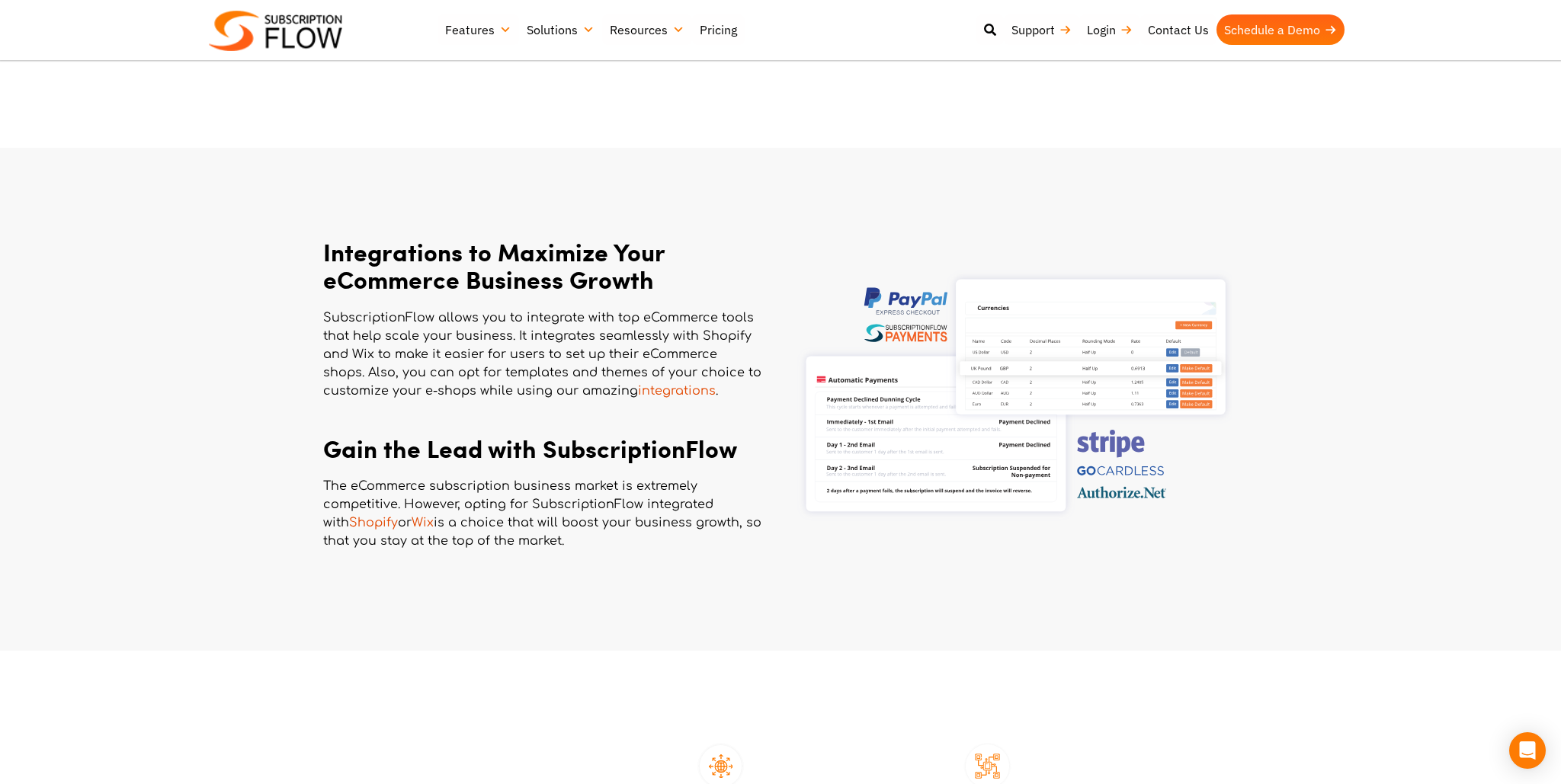
click at [1297, 471] on section "Integrations to Maximize Your eCommerce Business Growth SubscriptionFlow allows…" at bounding box center [780, 399] width 1545 height 336
click at [1186, 594] on section "Integrations to Maximize Your eCommerce Business Growth SubscriptionFlow allows…" at bounding box center [780, 399] width 1561 height 503
drag, startPoint x: 1184, startPoint y: 560, endPoint x: 1181, endPoint y: 548, distance: 12.4
click at [1184, 559] on img at bounding box center [1013, 399] width 437 height 336
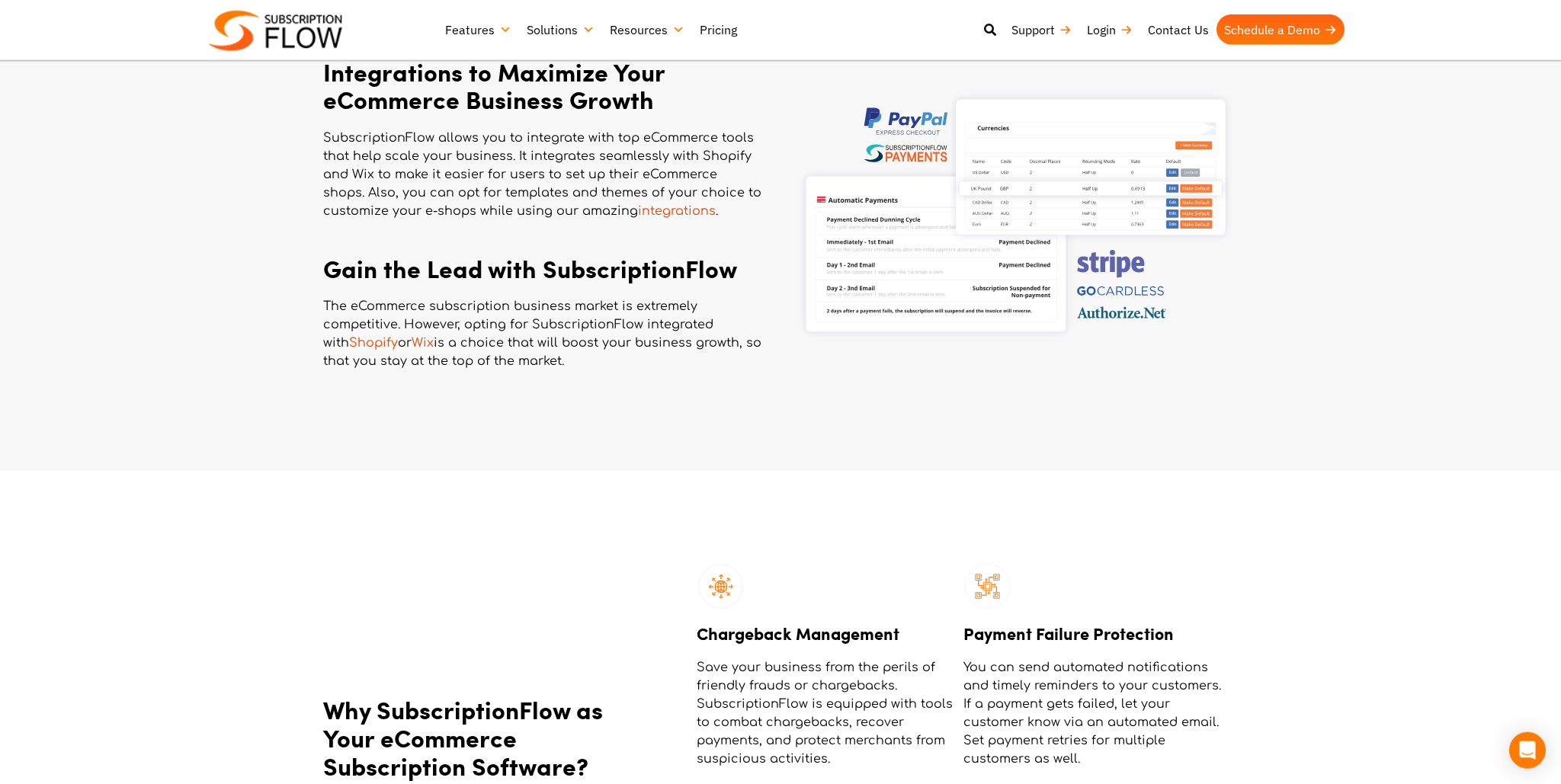
scroll to position [1207, 0]
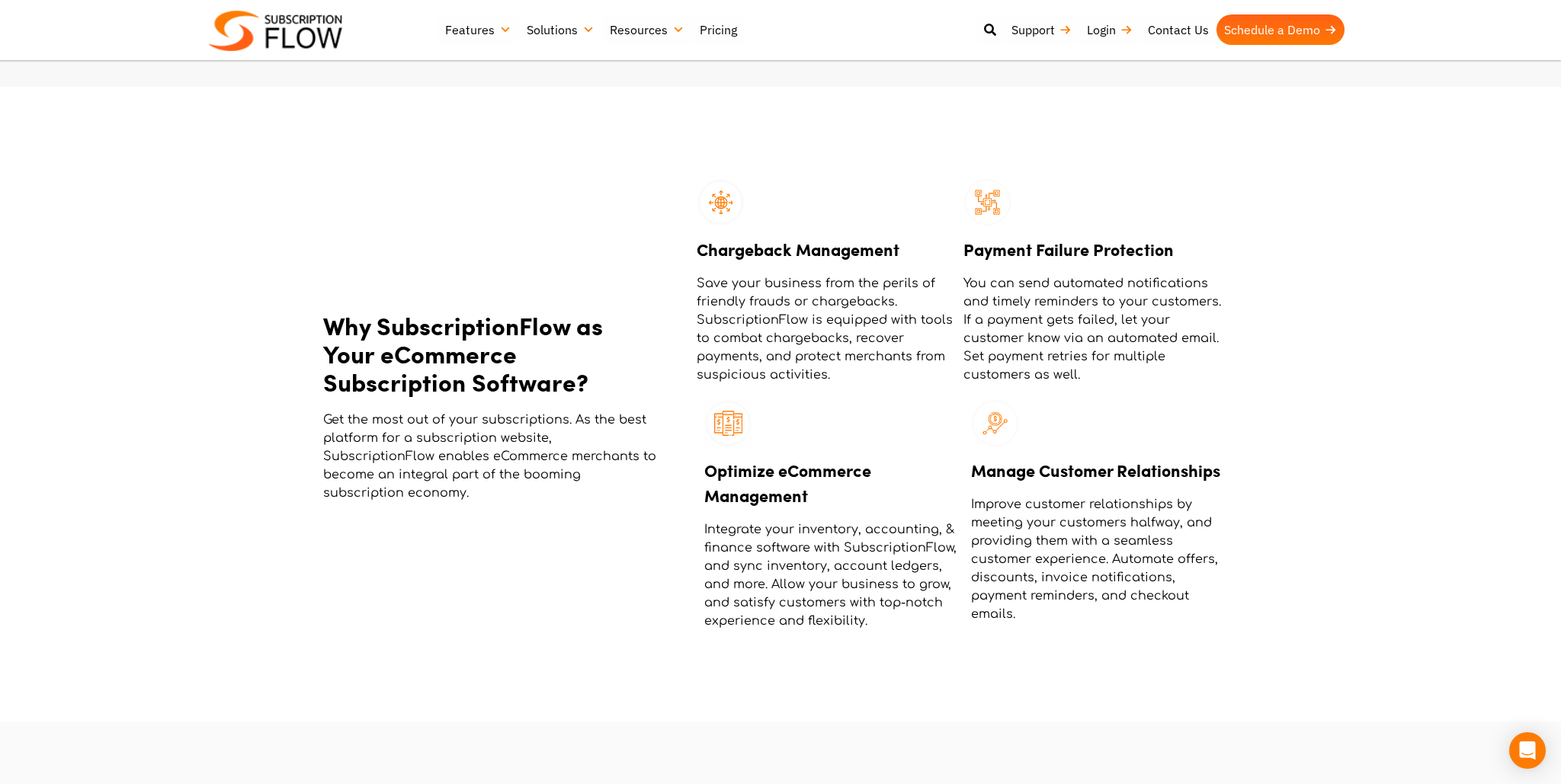
click at [805, 659] on section "Why SubscriptionFlow as Your eCommerce Subscription Software? Get the most out …" at bounding box center [780, 404] width 1561 height 635
drag, startPoint x: 785, startPoint y: 692, endPoint x: 804, endPoint y: 687, distance: 19.6
click at [785, 691] on section "Why SubscriptionFlow as Your eCommerce Subscription Software? Get the most out …" at bounding box center [780, 404] width 1561 height 635
click at [1314, 537] on section "Why SubscriptionFlow as Your eCommerce Subscription Software? Get the most out …" at bounding box center [780, 404] width 1545 height 467
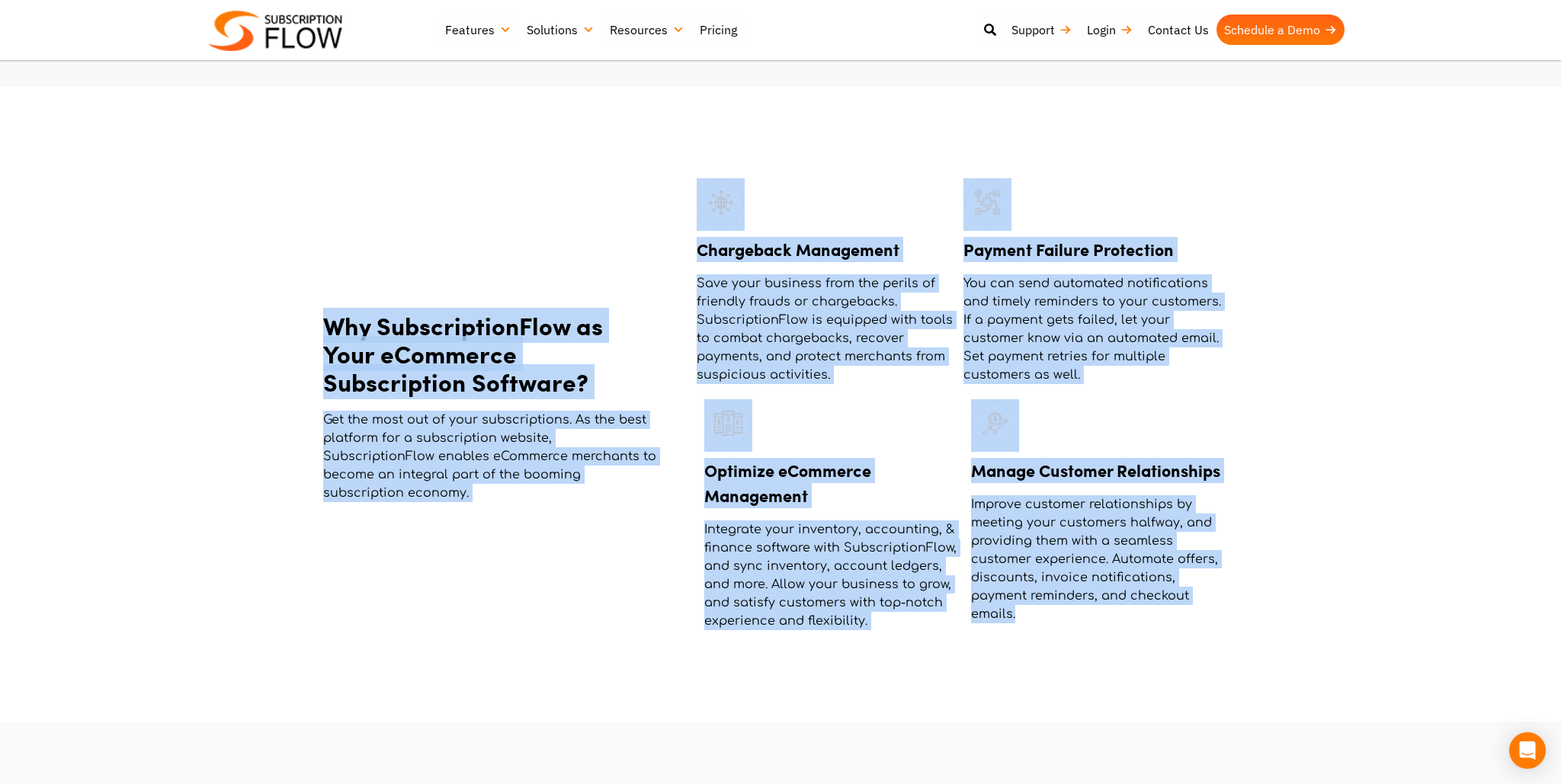
drag, startPoint x: 325, startPoint y: 329, endPoint x: 1194, endPoint y: 603, distance: 911.2
click at [1194, 604] on div "Why SubscriptionFlow as Your eCommerce Subscription Software? Get the most out …" at bounding box center [780, 404] width 914 height 467
click at [1206, 593] on p "Improve customer relationships by meeting your customers halfway, and providing…" at bounding box center [1100, 559] width 259 height 128
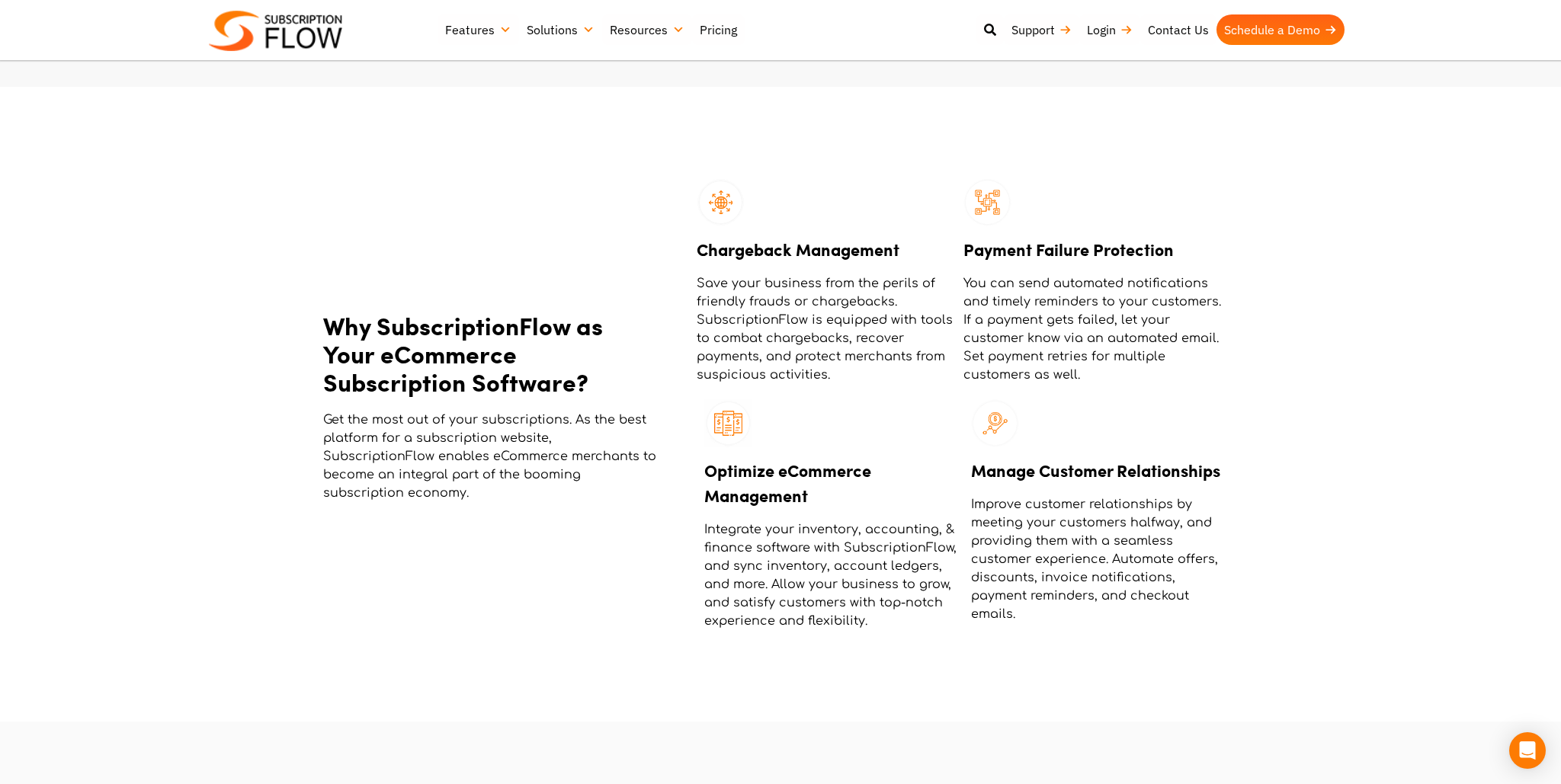
drag, startPoint x: 1251, startPoint y: 344, endPoint x: 1310, endPoint y: 417, distance: 93.9
click at [1251, 344] on section "Why SubscriptionFlow as Your eCommerce Subscription Software? Get the most out …" at bounding box center [780, 404] width 1545 height 467
click at [1290, 432] on section "Why SubscriptionFlow as Your eCommerce Subscription Software? Get the most out …" at bounding box center [780, 404] width 1545 height 467
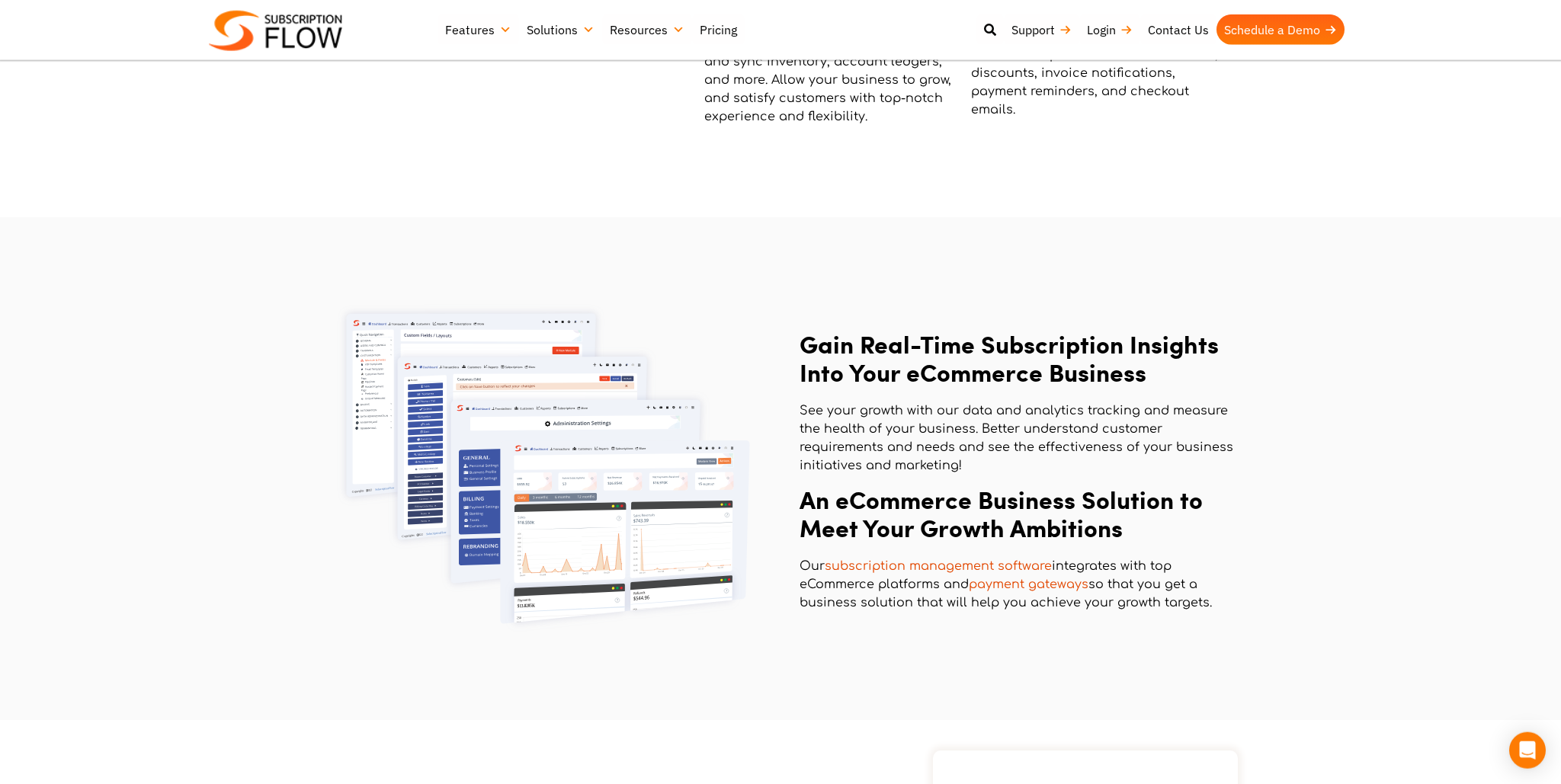
scroll to position [1770, 0]
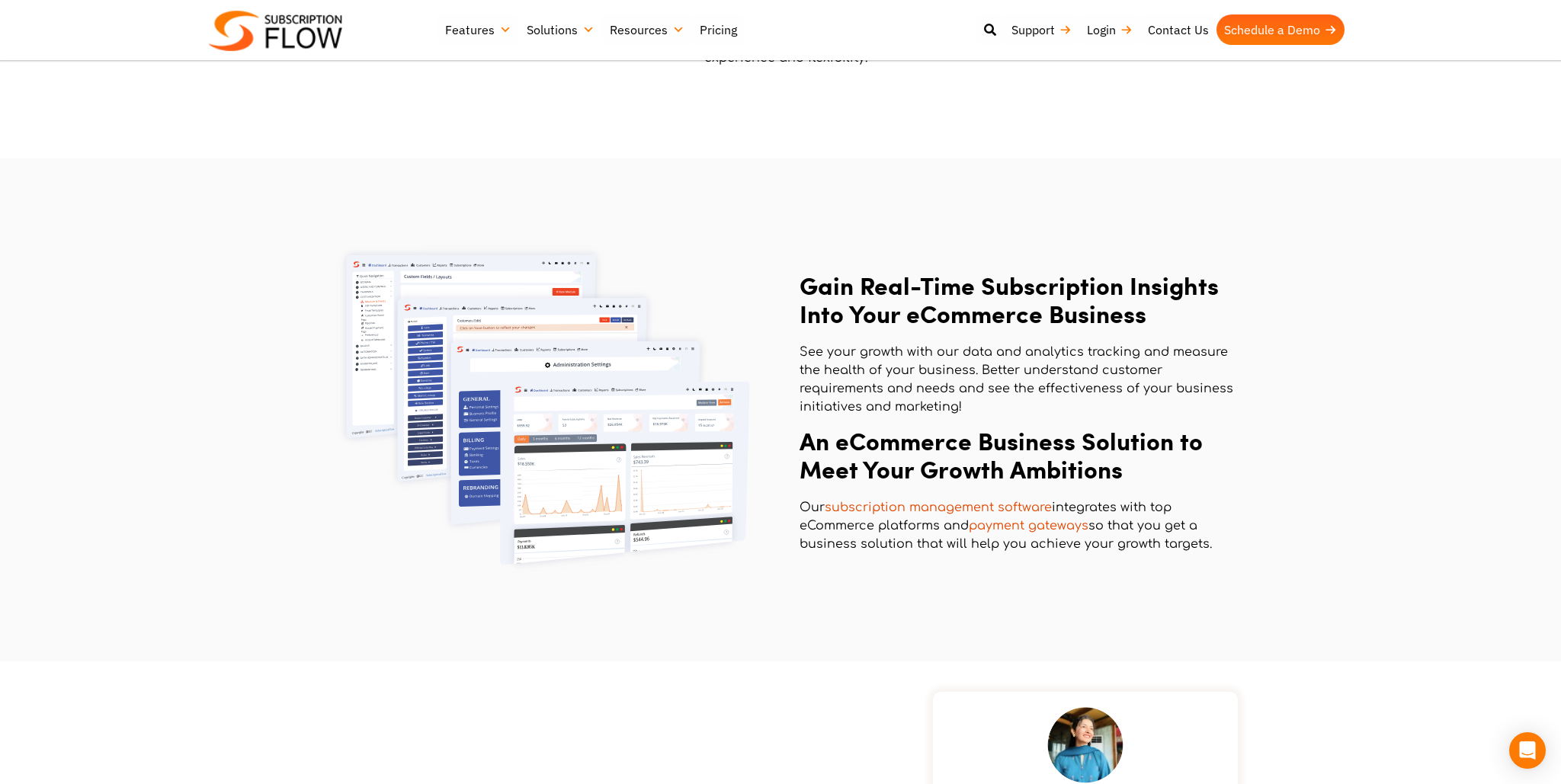
click at [1270, 468] on section "Gain Real-Time Subscription Insights Into Your eCommerce Business See your grow…" at bounding box center [780, 409] width 1545 height 336
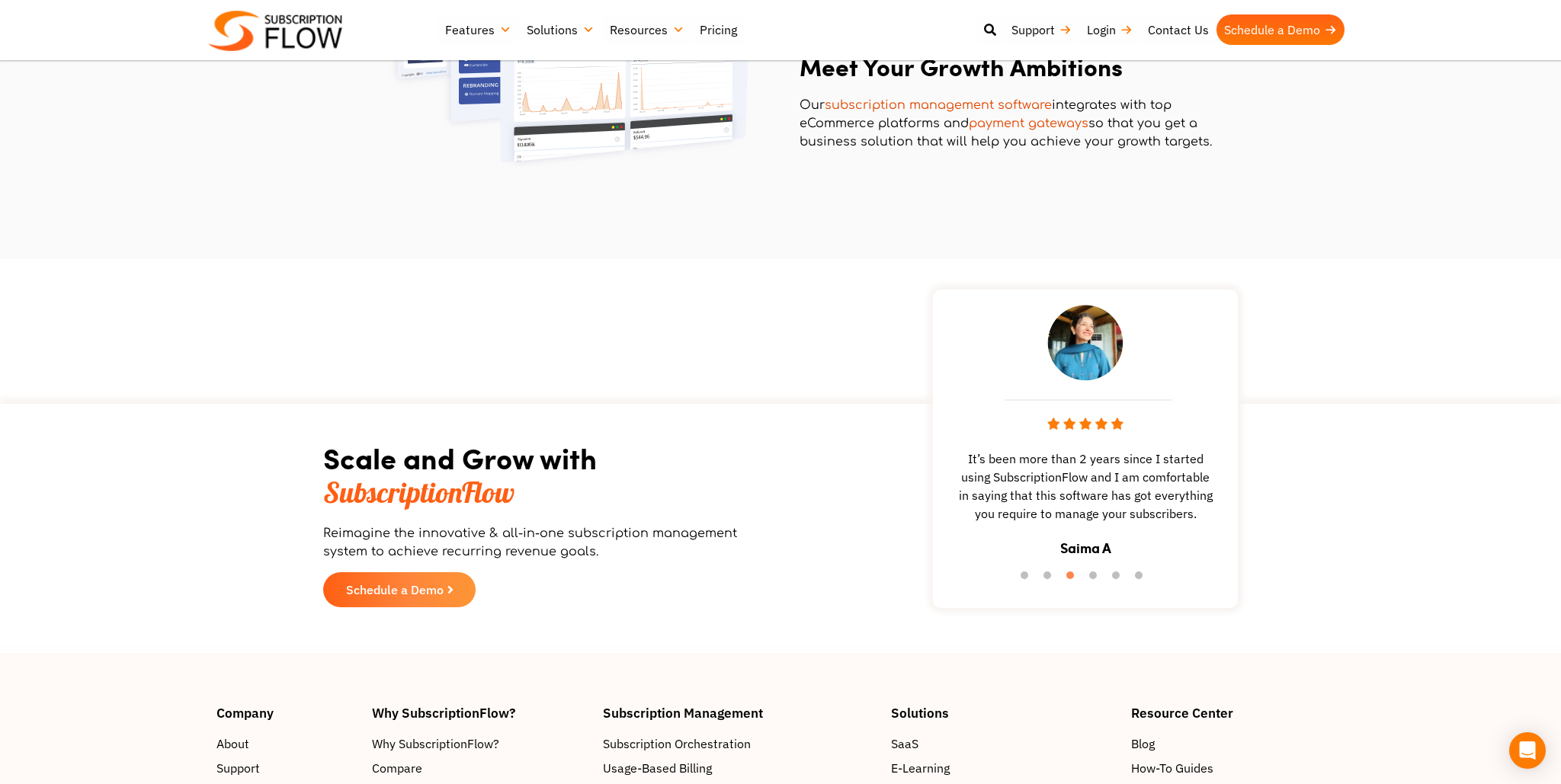
scroll to position [2542, 0]
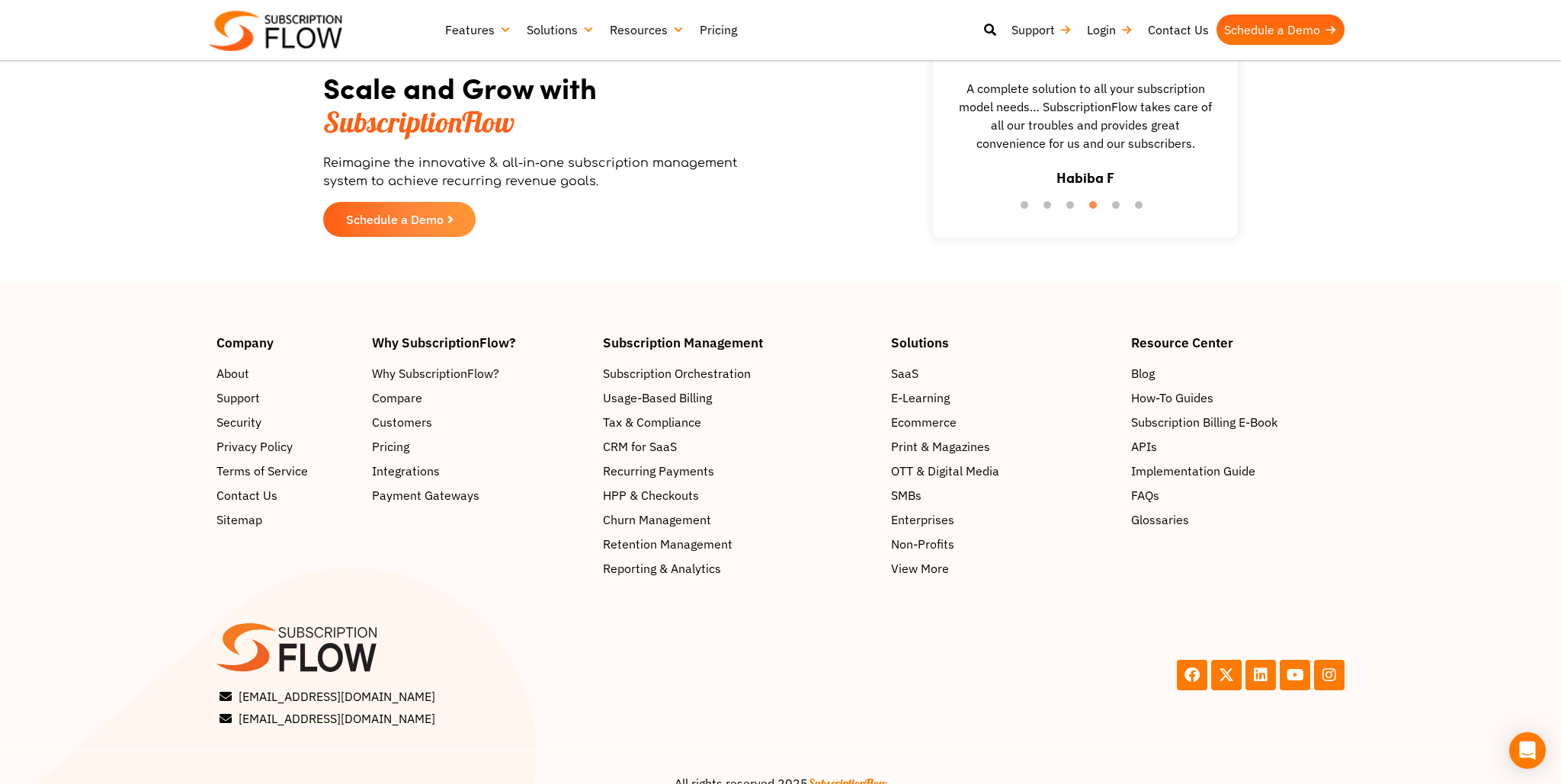
click at [1309, 276] on div "Scale and Grow with SubscriptionFlow Reimagine the innovative & all-in-one subs…" at bounding box center [780, 124] width 1561 height 317
click at [1329, 312] on footer "Company About Support Security Privacy Policy Terms of Service Contact Us Sitem…" at bounding box center [780, 548] width 1561 height 532
drag, startPoint x: 1329, startPoint y: 319, endPoint x: 1309, endPoint y: 8, distance: 311.6
click at [1329, 318] on footer "Company About Support Security Privacy Policy Terms of Service Contact Us Sitem…" at bounding box center [780, 548] width 1561 height 532
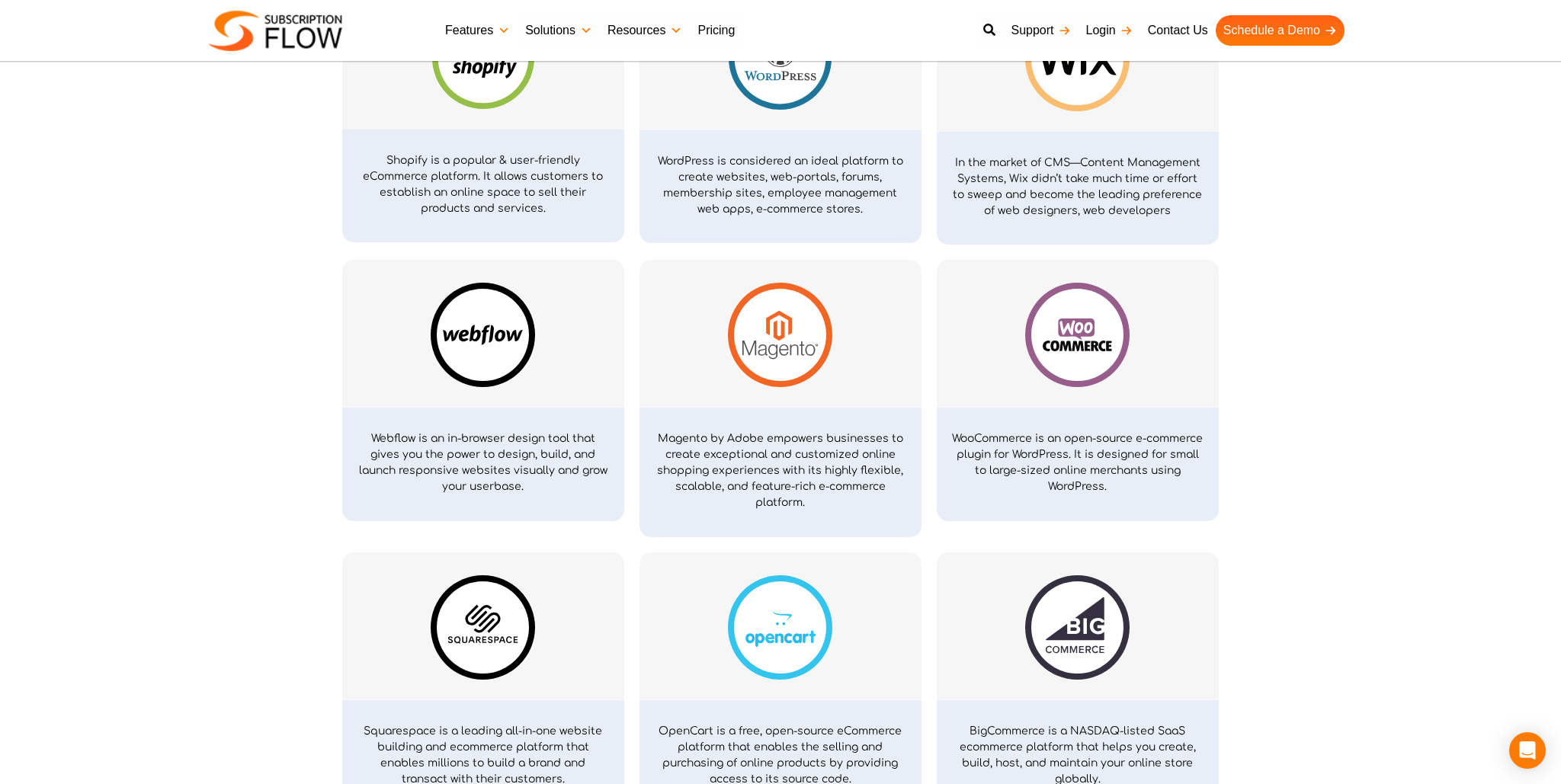
click at [1289, 414] on section "eCommerce Shopify is a popular & user-friendly eCommerce platform. It allows cu…" at bounding box center [780, 376] width 1561 height 888
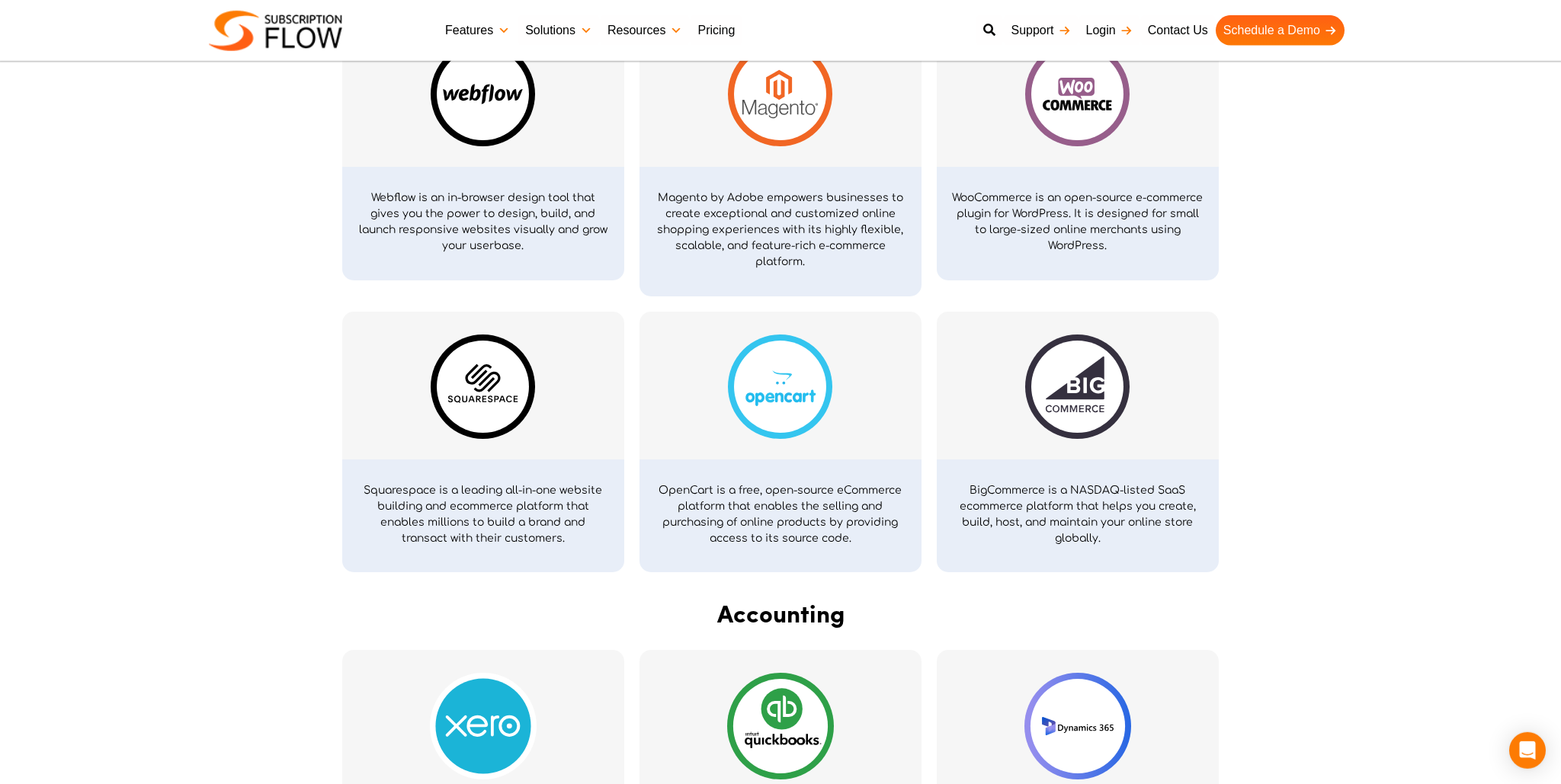
scroll to position [1126, 0]
click at [771, 401] on img at bounding box center [780, 386] width 105 height 105
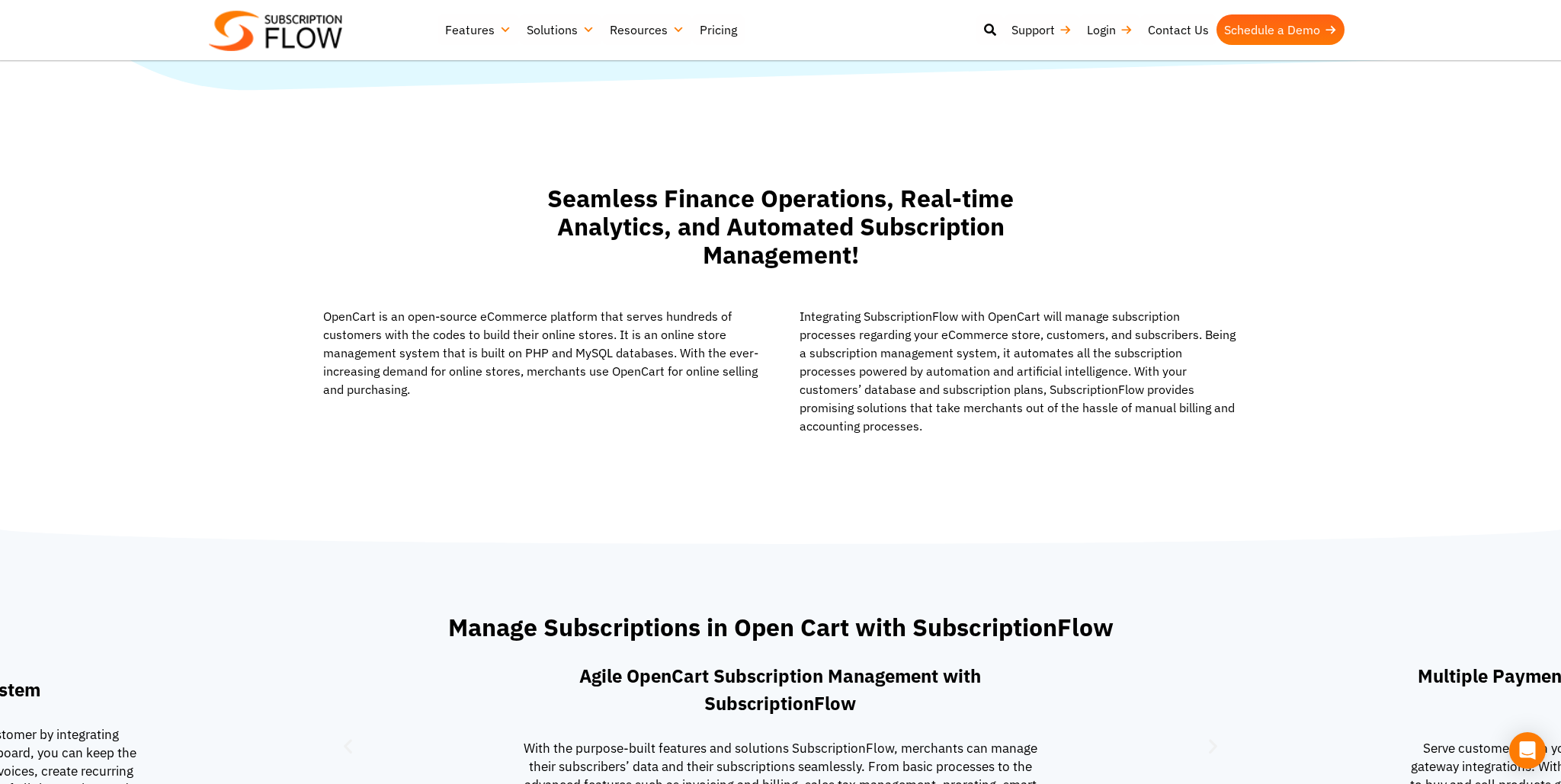
scroll to position [805, 0]
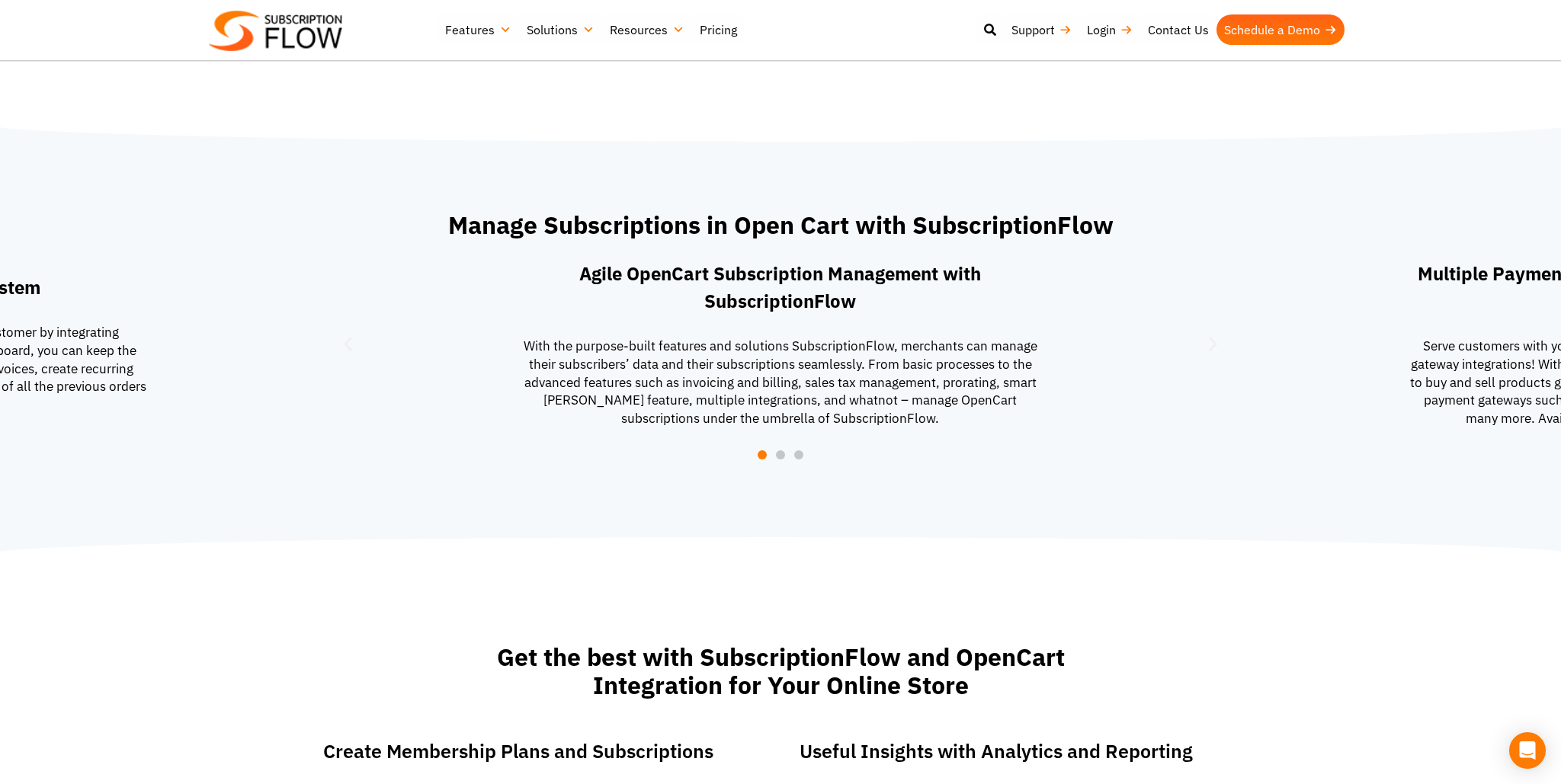
click at [526, 367] on div "With the purpose-built features and solutions SubscriptionFlow, merchants can m…" at bounding box center [780, 382] width 544 height 90
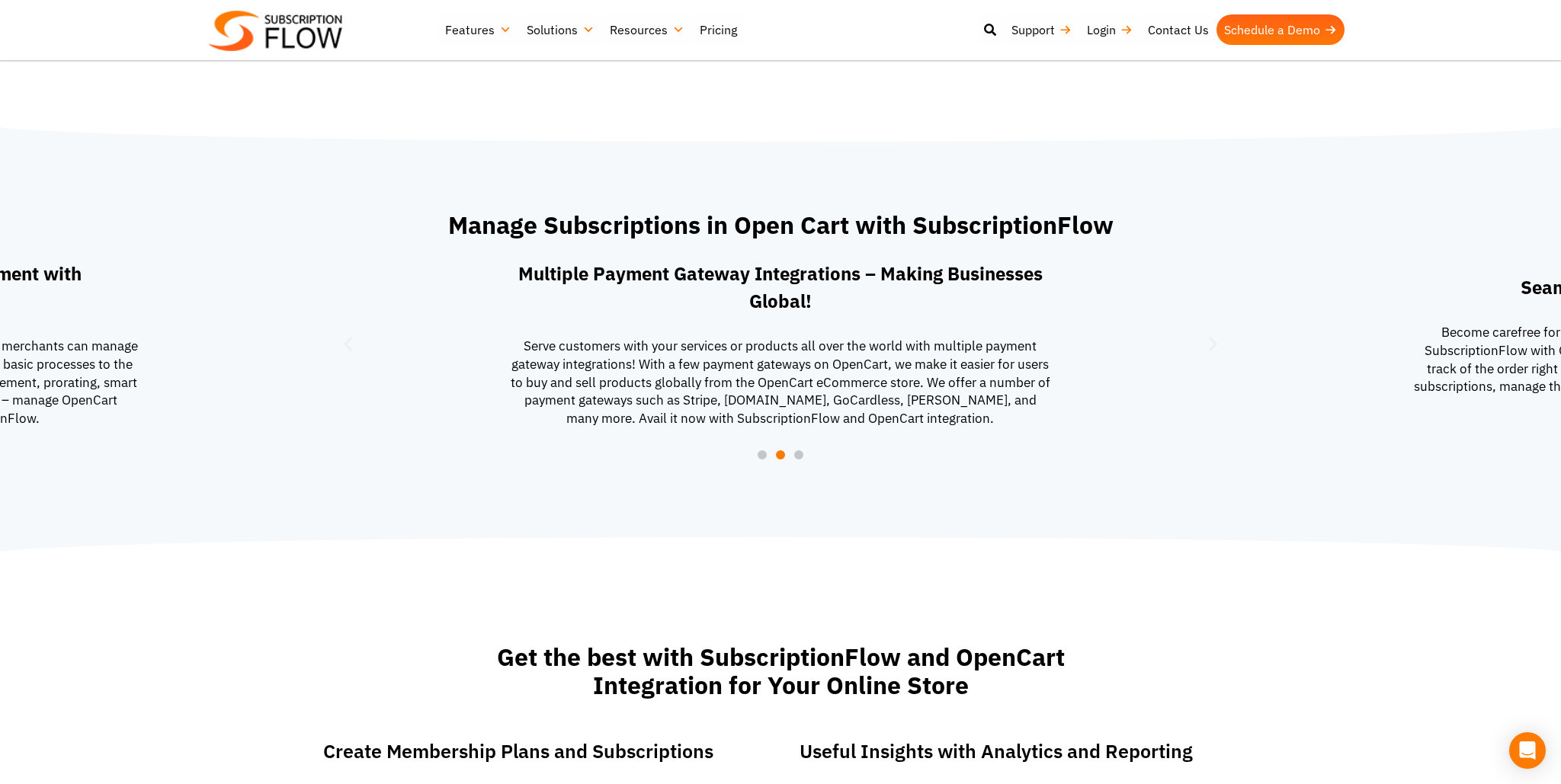
scroll to position [1287, 0]
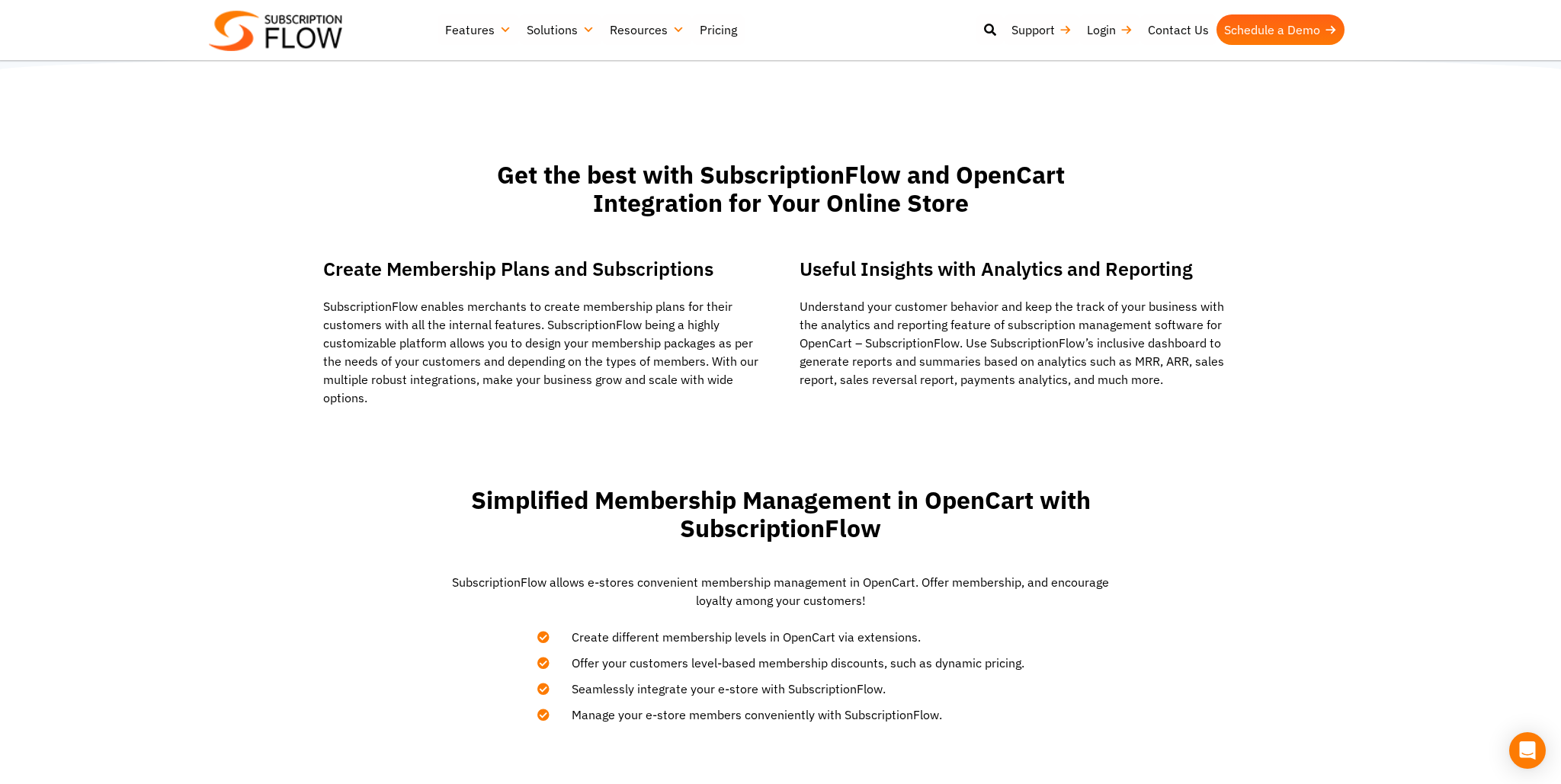
click at [1228, 441] on div "Get the best with SubscriptionFlow and OpenCart Integration for Your Online Sto…" at bounding box center [780, 442] width 1561 height 594
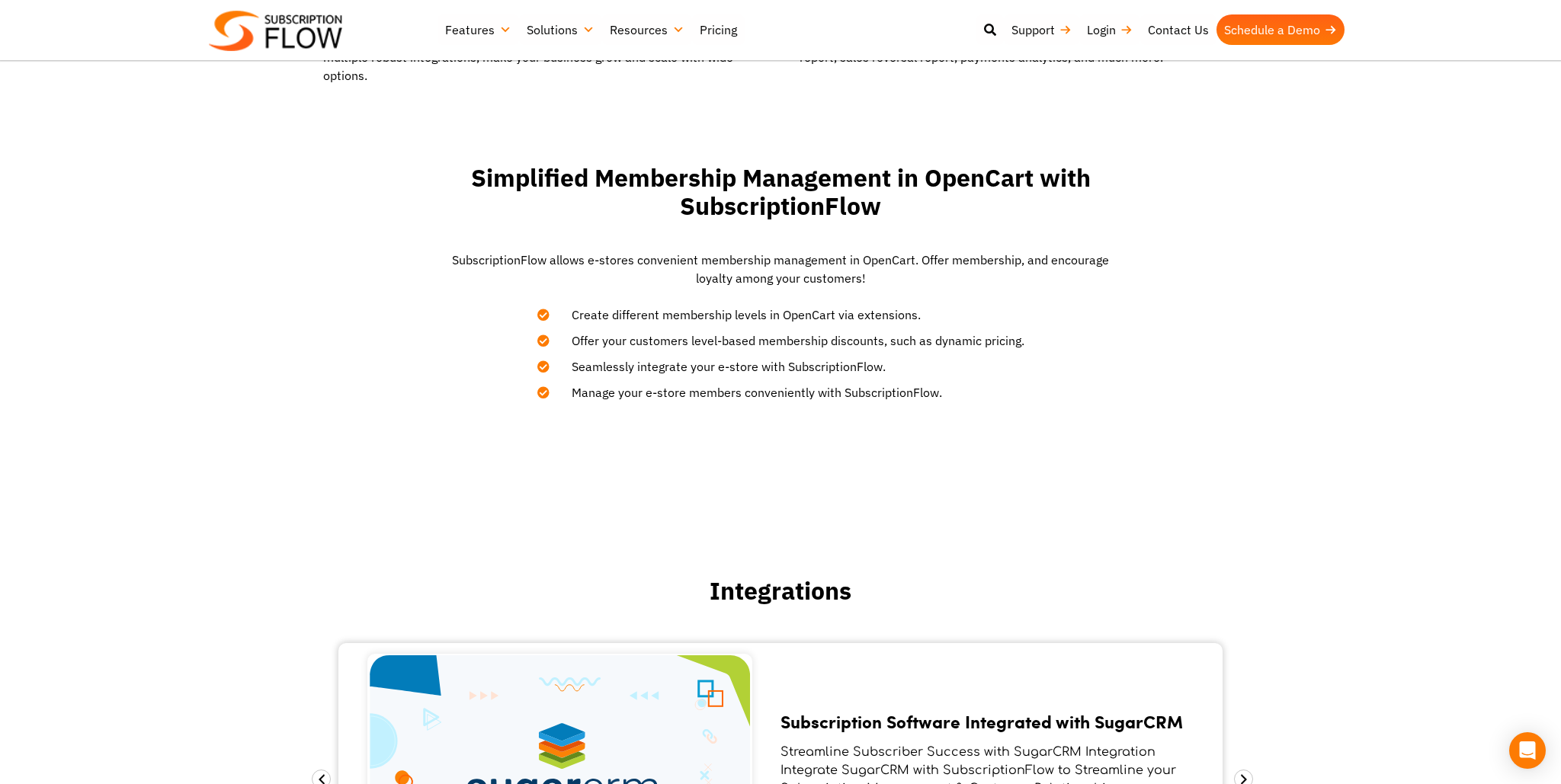
click at [1201, 403] on section "Simplified Membership Management in OpenCart with SubscriptionFlow Subscription…" at bounding box center [780, 282] width 1545 height 253
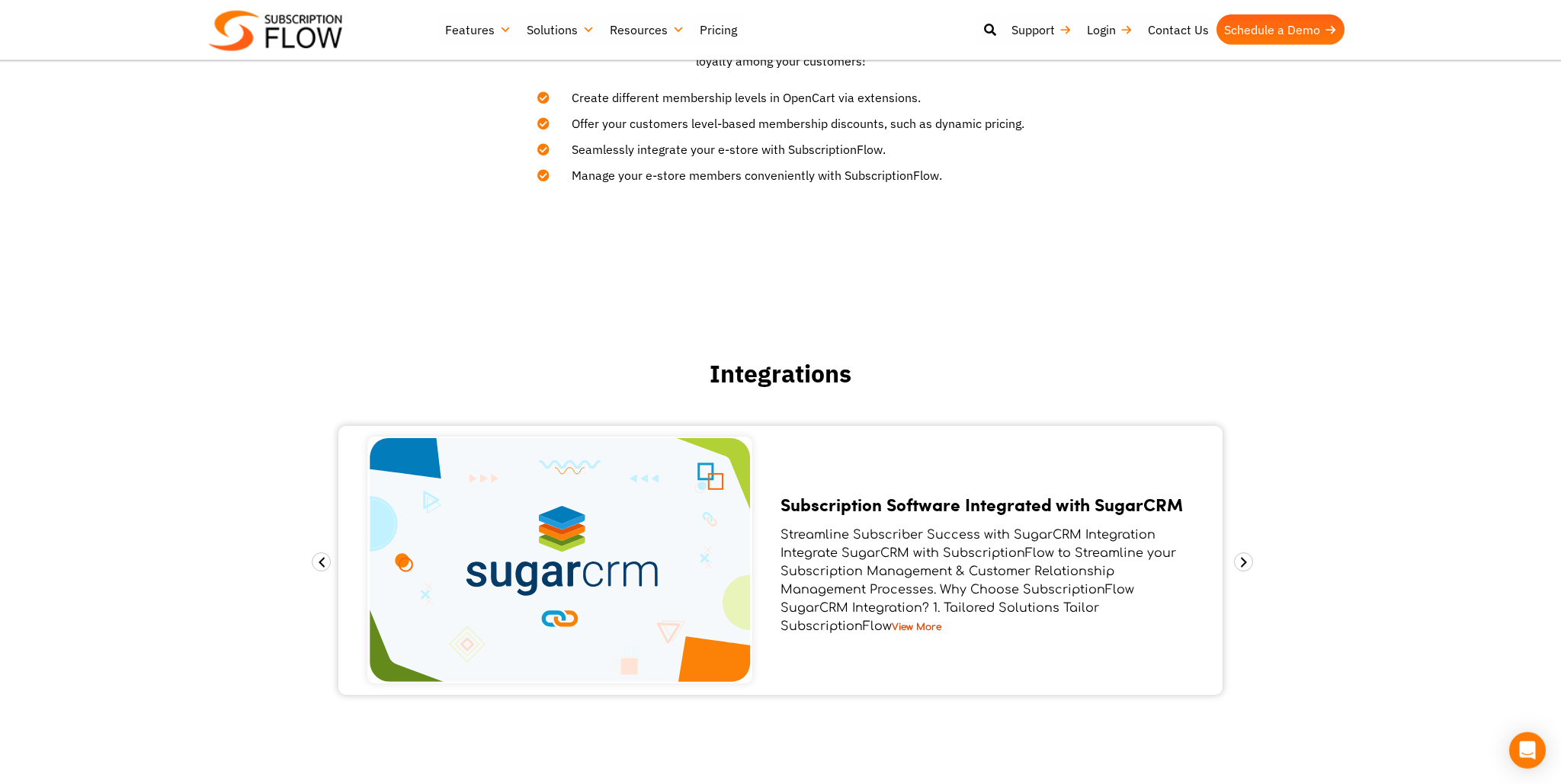
scroll to position [2092, 0]
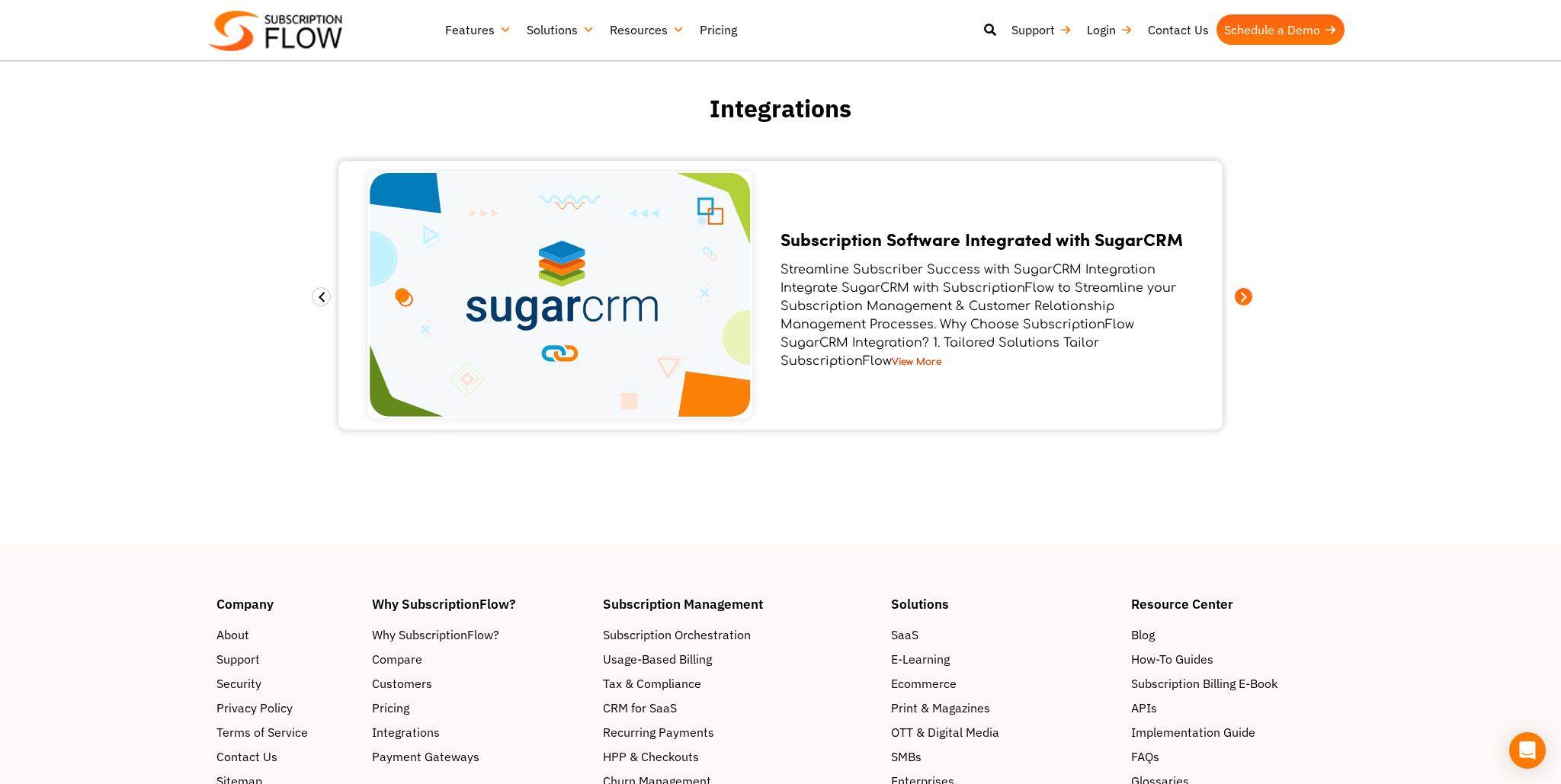
click at [1246, 298] on span at bounding box center [1244, 297] width 19 height 19
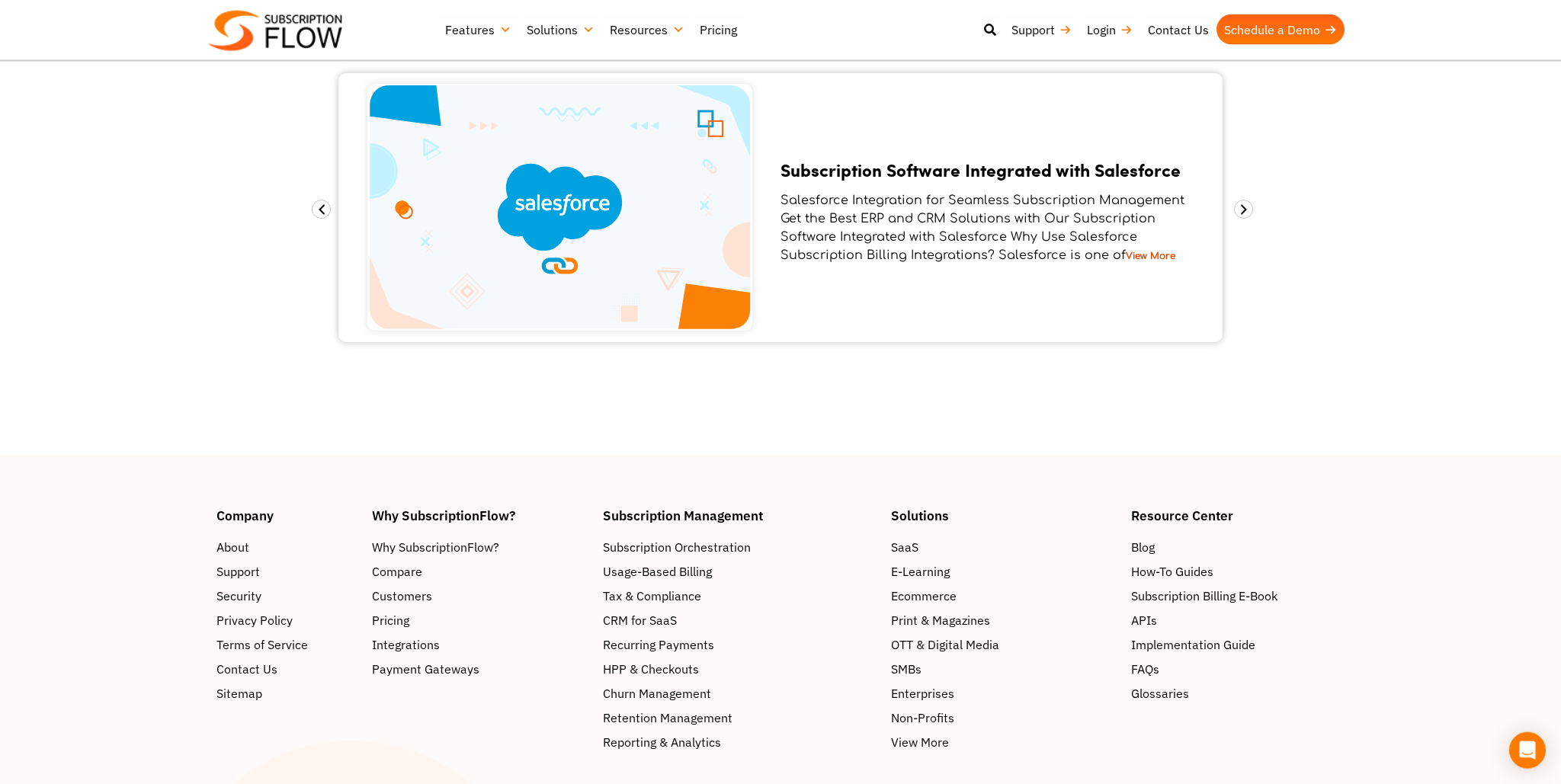
scroll to position [0, 0]
